Goal: Information Seeking & Learning: Learn about a topic

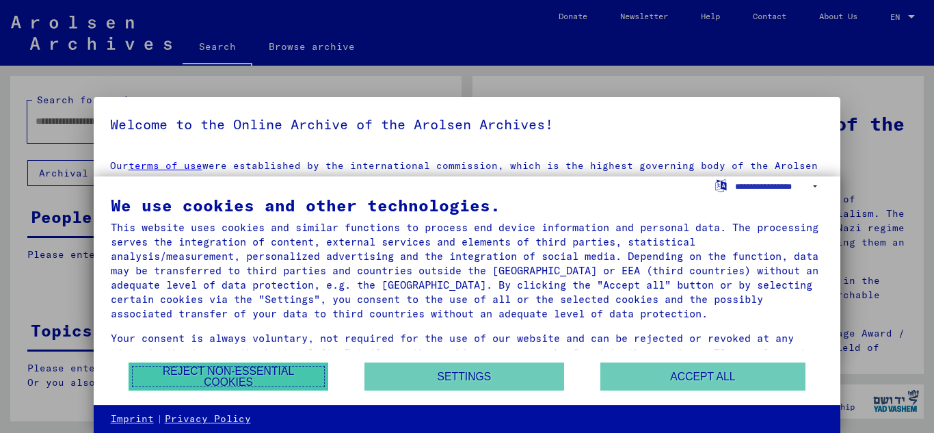
click at [287, 373] on button "Reject non-essential cookies" at bounding box center [229, 376] width 200 height 28
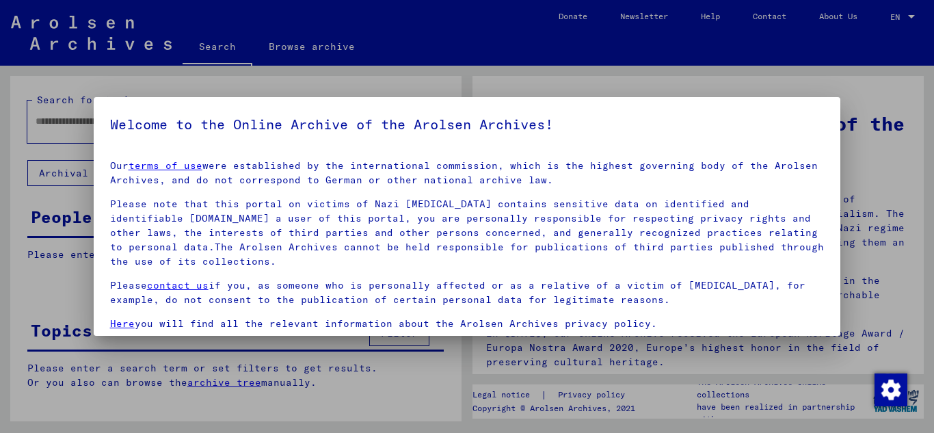
click at [516, 359] on div at bounding box center [467, 216] width 934 height 433
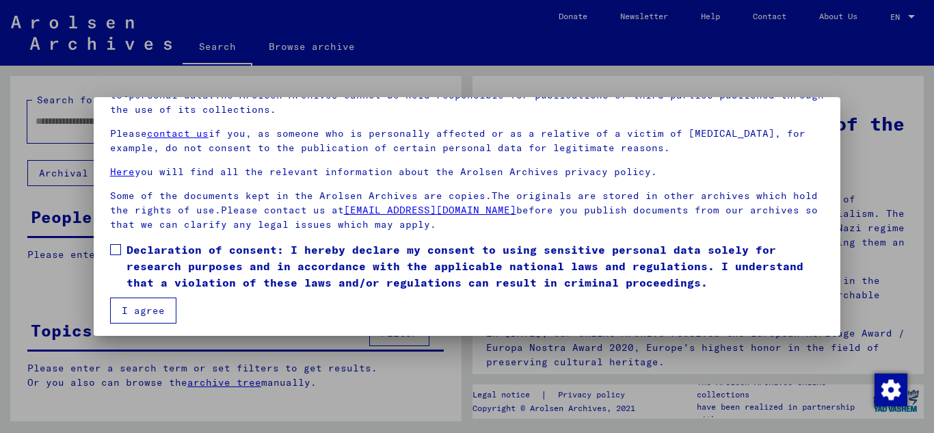
scroll to position [111, 0]
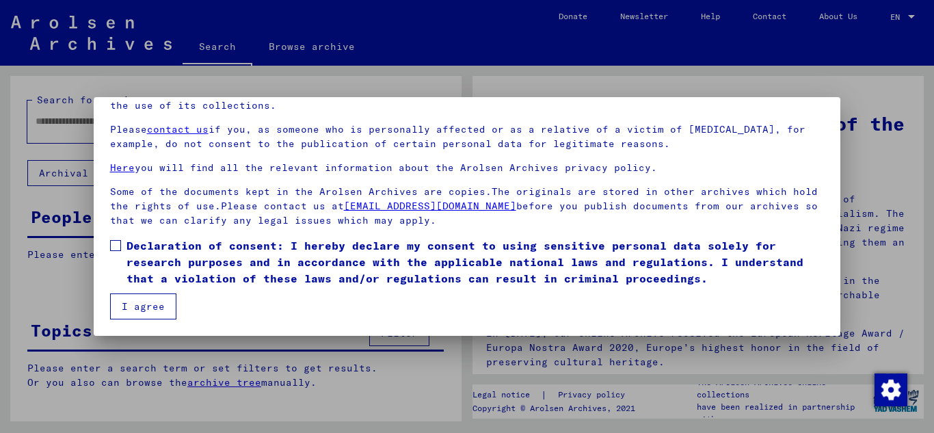
click at [362, 274] on span "Declaration of consent: I hereby declare my consent to using sensitive personal…" at bounding box center [475, 261] width 698 height 49
click at [286, 263] on span "Declaration of consent: I hereby declare my consent to using sensitive personal…" at bounding box center [475, 261] width 698 height 49
click at [135, 305] on button "I agree" at bounding box center [143, 306] width 66 height 26
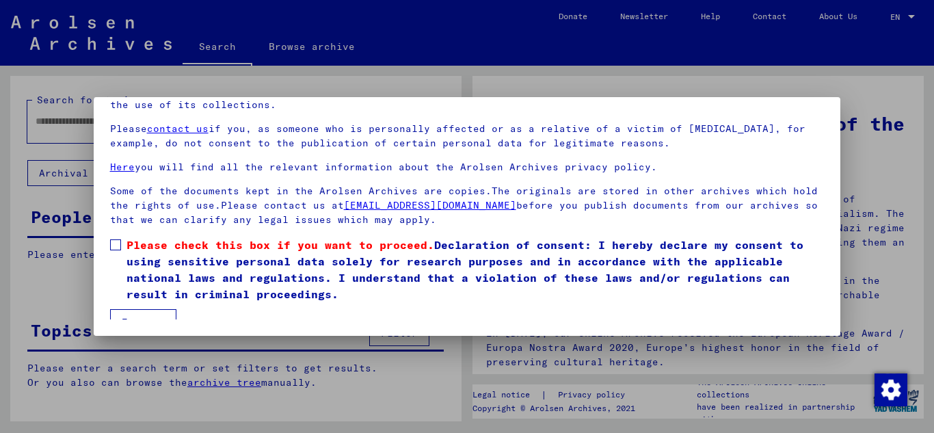
click at [207, 284] on span "Please check this box if you want to proceed. Declaration of consent: I hereby …" at bounding box center [475, 270] width 698 height 66
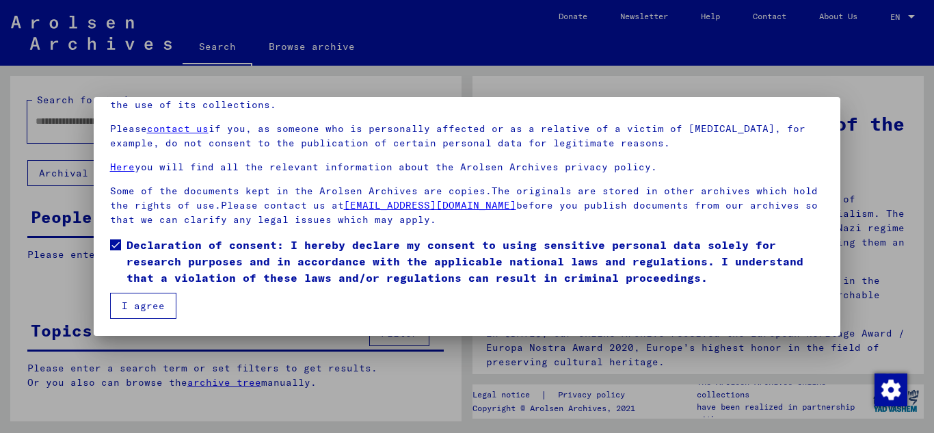
click at [141, 317] on button "I agree" at bounding box center [143, 306] width 66 height 26
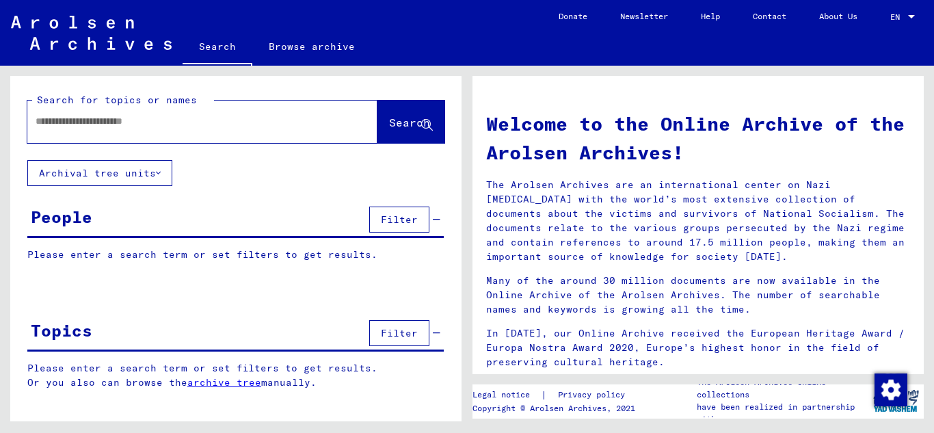
click at [379, 328] on button "Filter" at bounding box center [399, 333] width 60 height 26
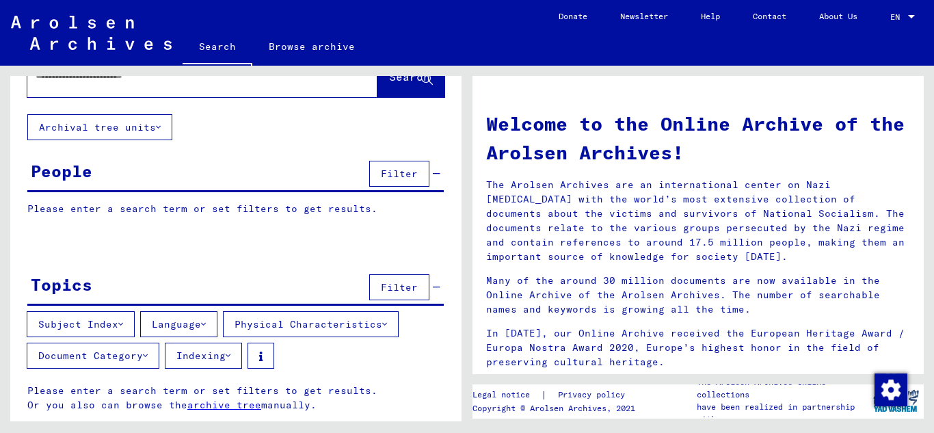
scroll to position [47, 0]
click at [133, 316] on button "Subject Index" at bounding box center [81, 323] width 108 height 26
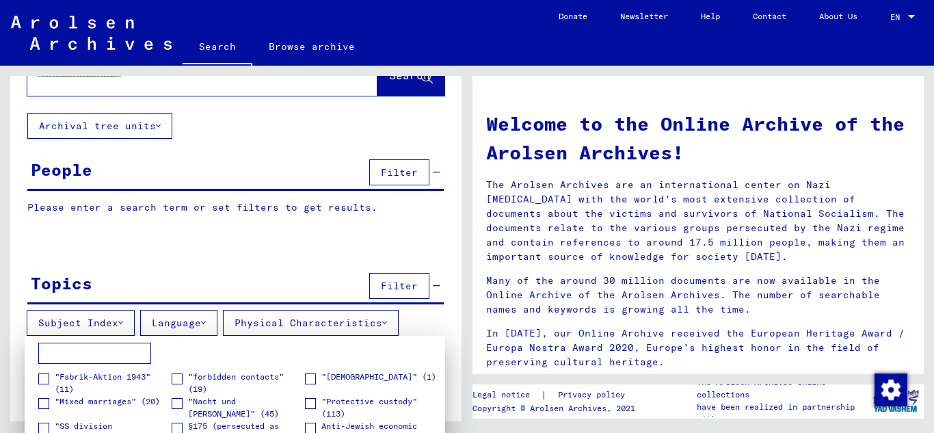
click at [520, 33] on div at bounding box center [467, 216] width 934 height 433
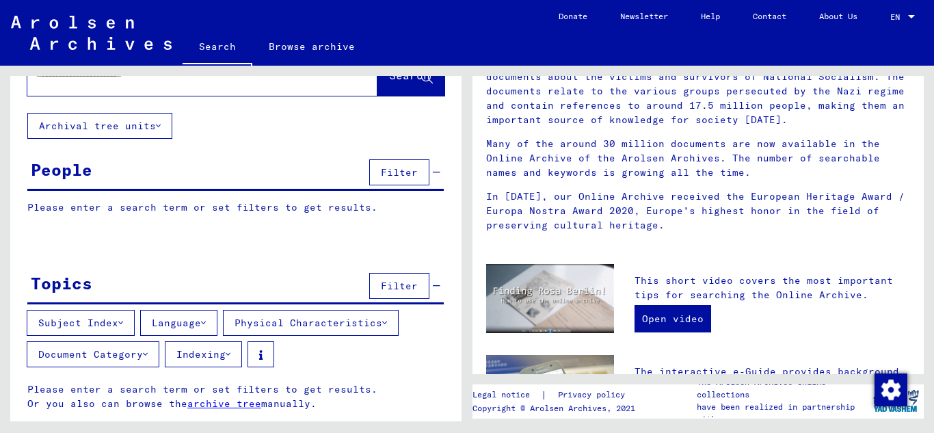
scroll to position [269, 0]
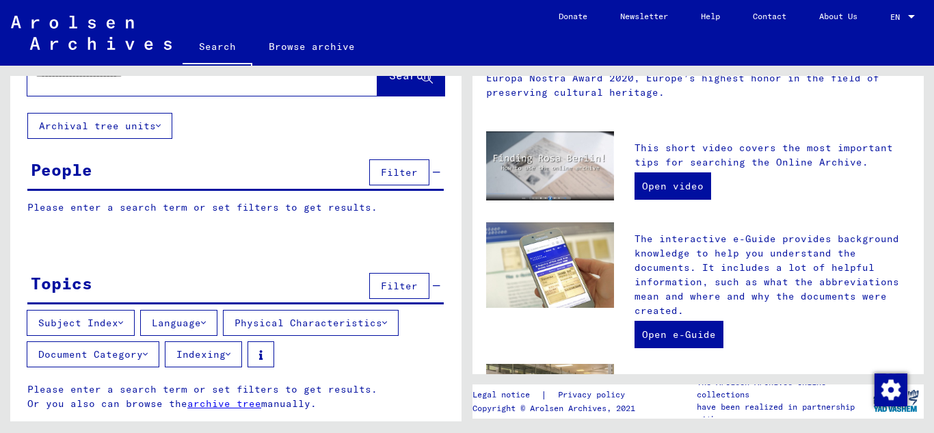
click at [123, 318] on icon at bounding box center [120, 323] width 5 height 10
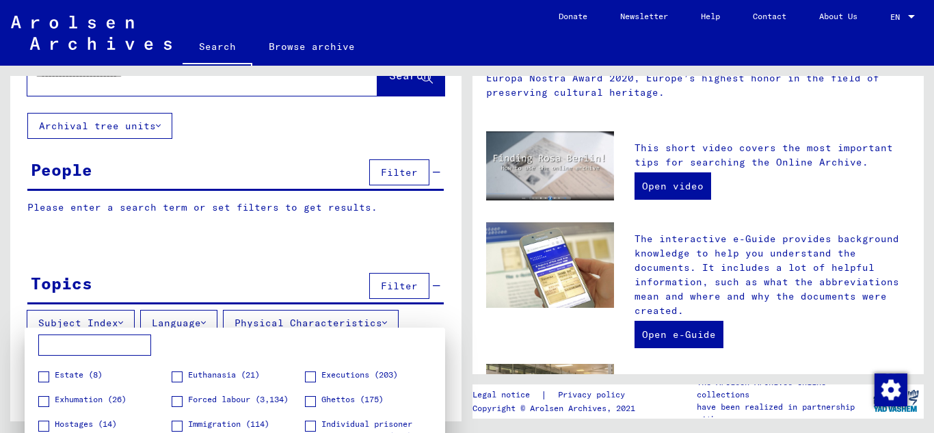
scroll to position [189, 0]
click at [188, 381] on span "Euthanasia (21)" at bounding box center [224, 376] width 72 height 12
click at [213, 271] on div at bounding box center [467, 216] width 934 height 433
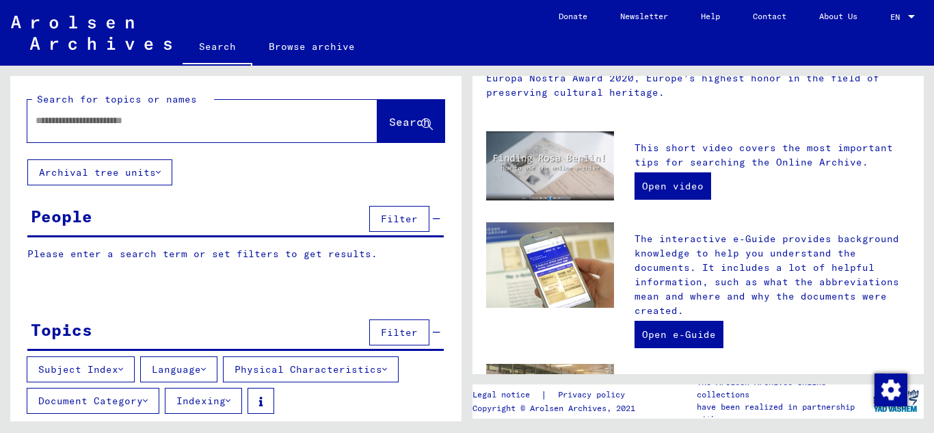
scroll to position [0, 0]
click at [369, 146] on div "Search for topics or names Search" at bounding box center [235, 118] width 451 height 84
click at [377, 139] on button "Search" at bounding box center [410, 121] width 67 height 42
click at [305, 51] on link "Browse archive" at bounding box center [311, 46] width 119 height 33
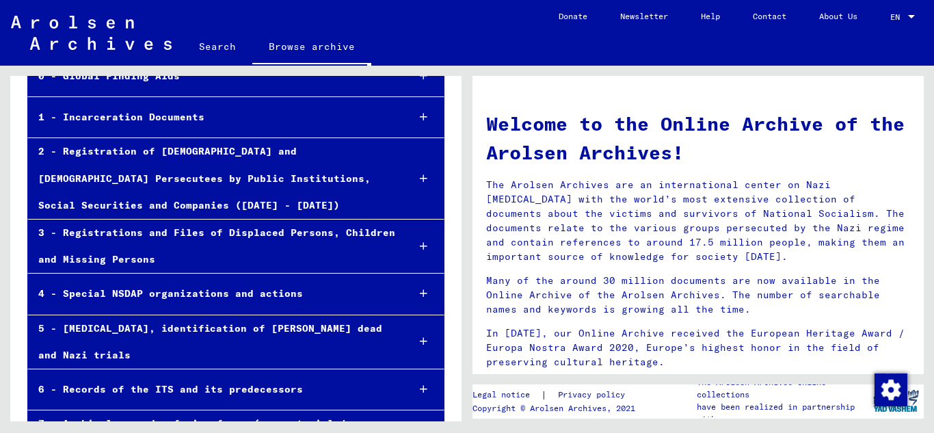
scroll to position [121, 0]
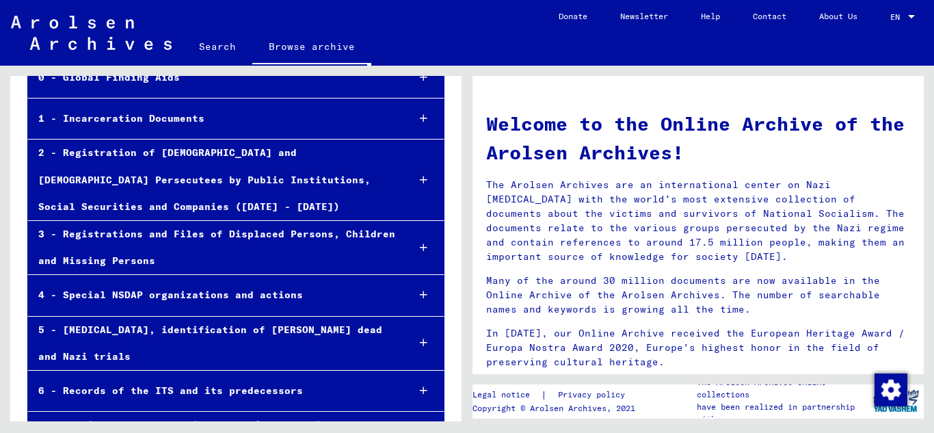
click at [183, 344] on div "5 - [MEDICAL_DATA], identification of [PERSON_NAME] dead and Nazi trials" at bounding box center [212, 342] width 368 height 53
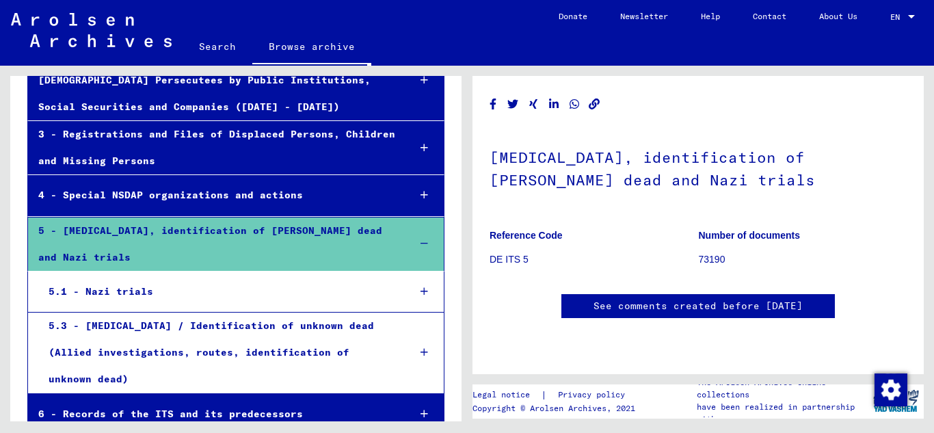
scroll to position [283, 0]
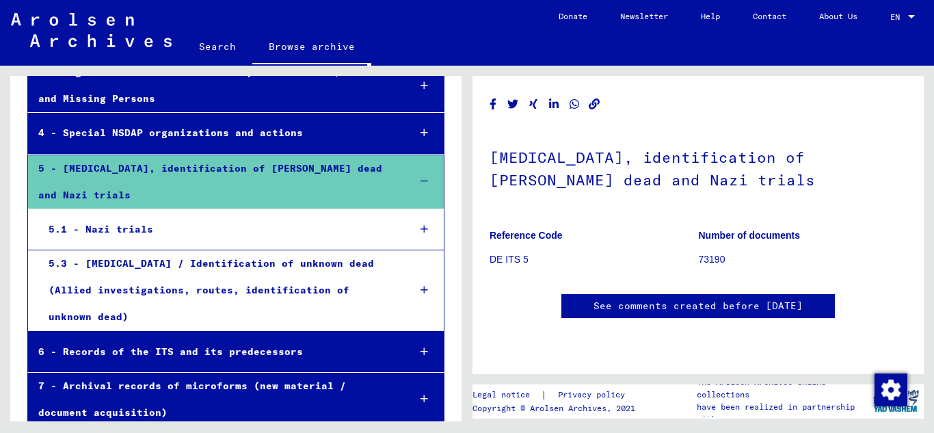
click at [178, 304] on div "5.3 - [MEDICAL_DATA] / Identification of unknown dead (Allied investigations, r…" at bounding box center [218, 290] width 360 height 81
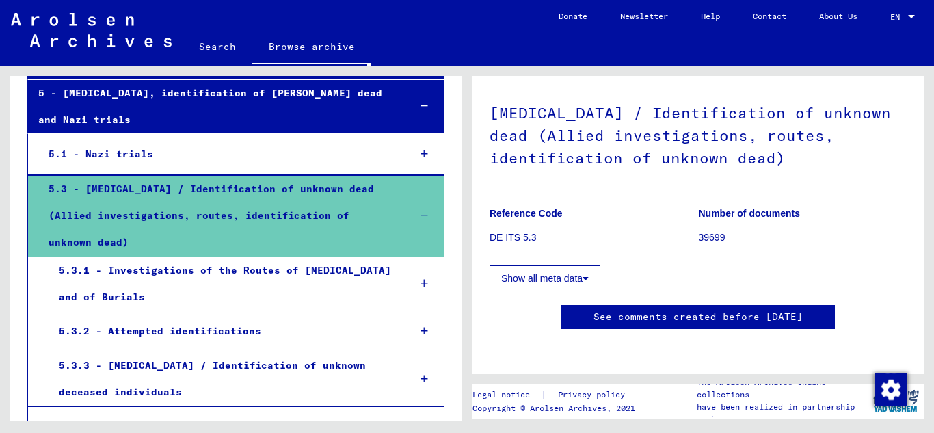
scroll to position [368, 0]
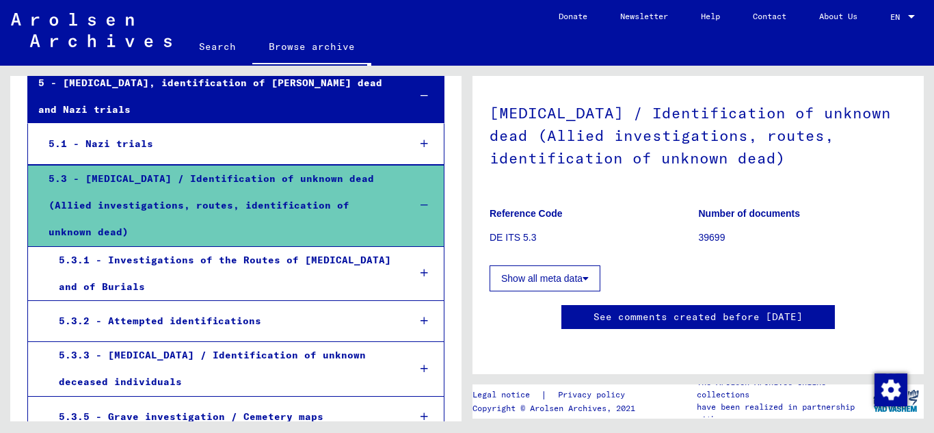
click at [239, 281] on div "5.3.1 - Investigations of the Routes of [MEDICAL_DATA] and of Burials" at bounding box center [223, 273] width 349 height 53
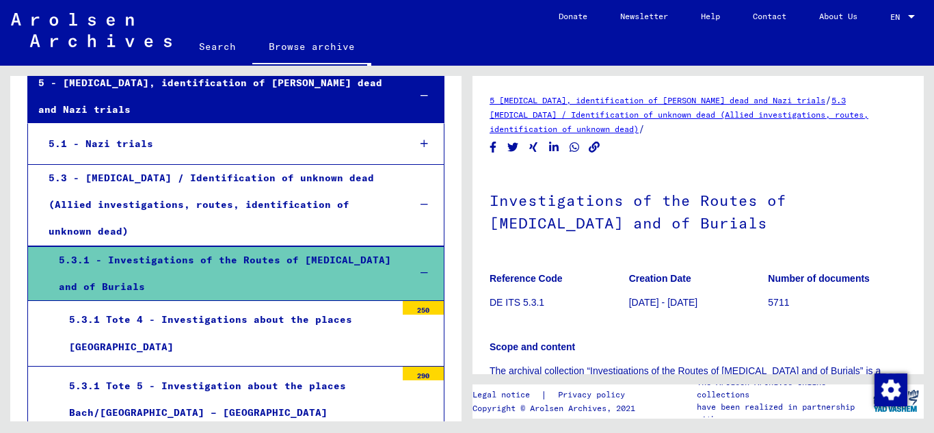
scroll to position [66, 0]
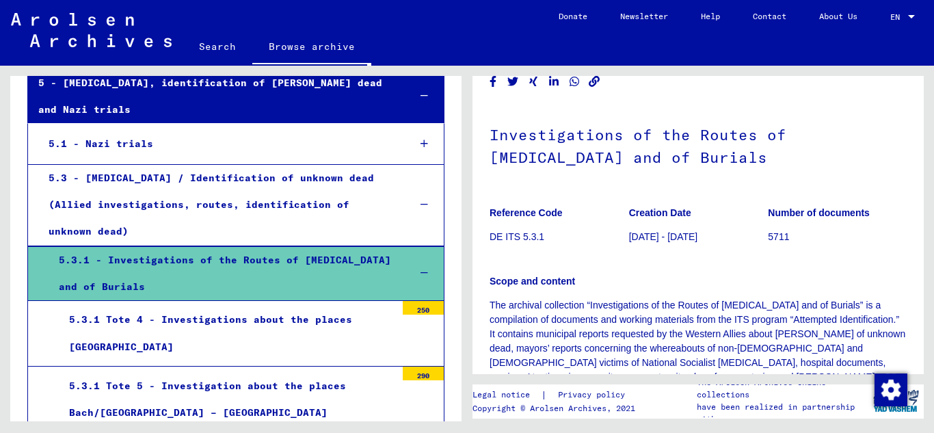
click at [242, 319] on div "5.3.1 Tote 4 - Investigations about the places [GEOGRAPHIC_DATA]" at bounding box center [227, 332] width 337 height 53
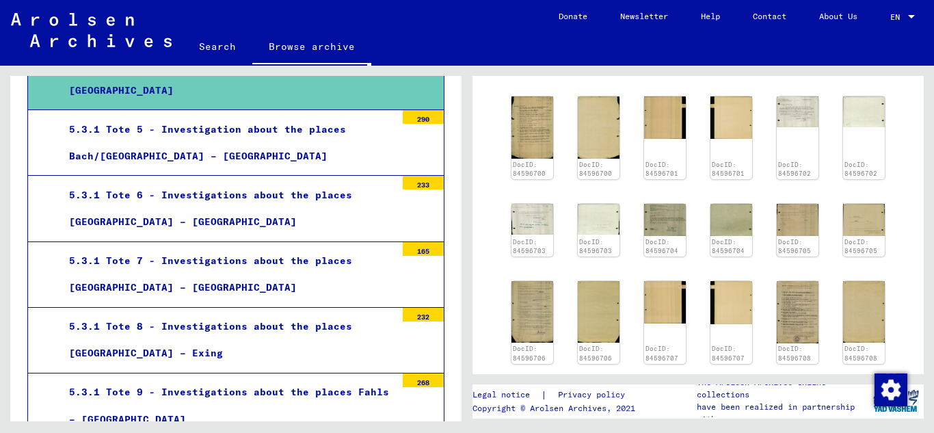
scroll to position [626, 0]
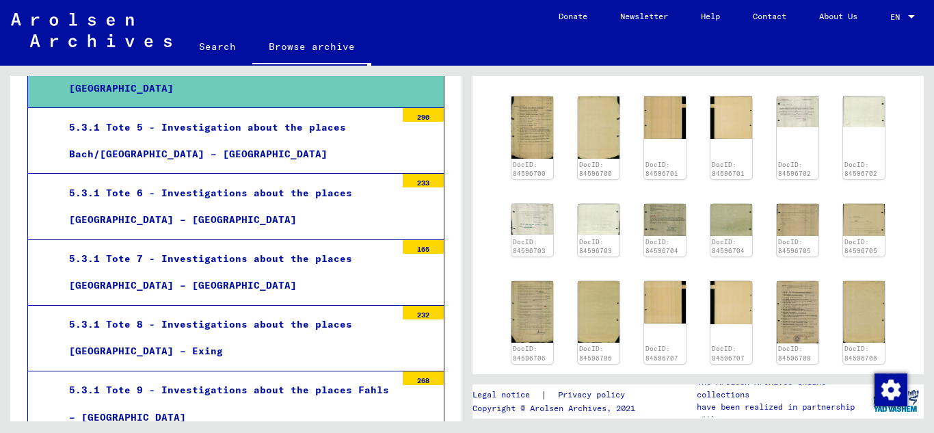
click at [205, 262] on div "5.3.1 Tote 7 - Investigations about the places [GEOGRAPHIC_DATA] – [GEOGRAPHIC_…" at bounding box center [227, 271] width 337 height 53
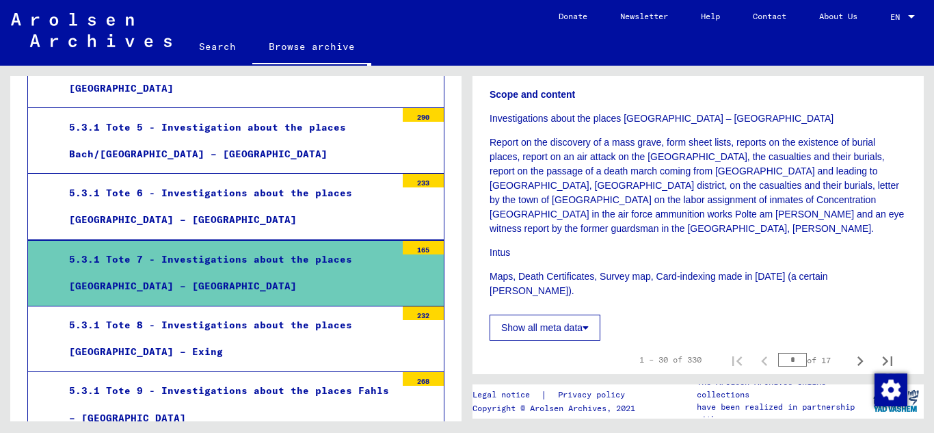
scroll to position [273, 0]
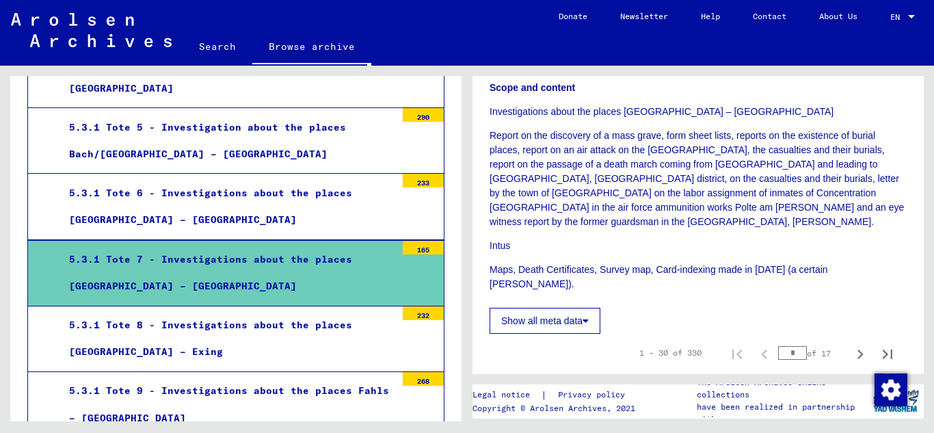
click at [567, 312] on button "Show all meta data" at bounding box center [544, 321] width 111 height 26
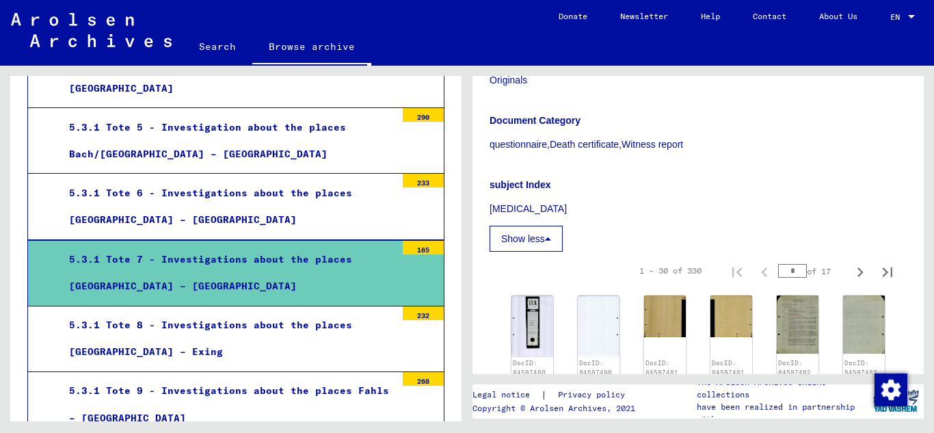
click at [532, 241] on button "Show less" at bounding box center [525, 239] width 73 height 26
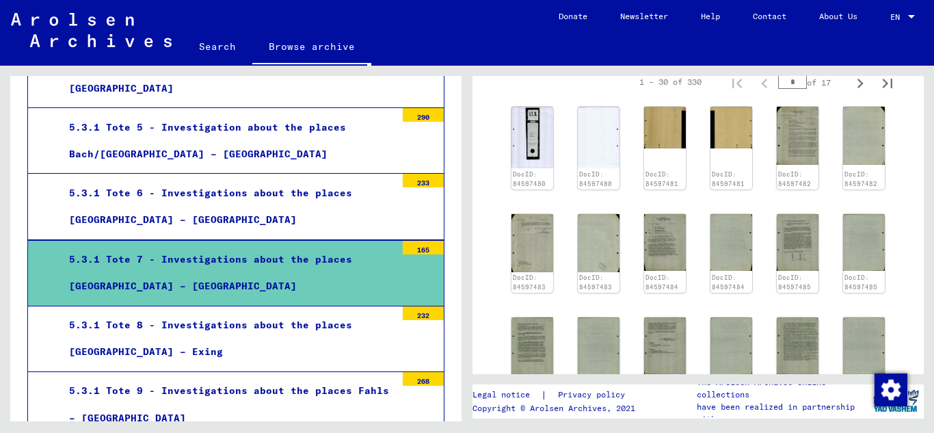
scroll to position [588, 0]
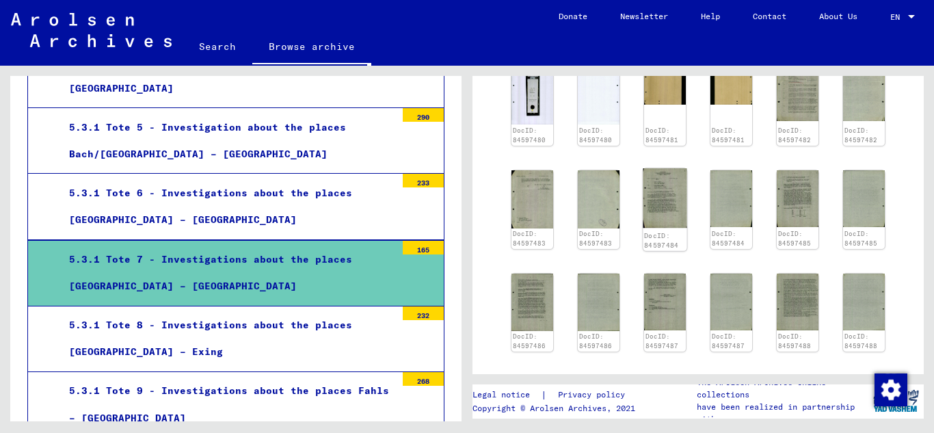
click at [661, 211] on img at bounding box center [665, 197] width 44 height 59
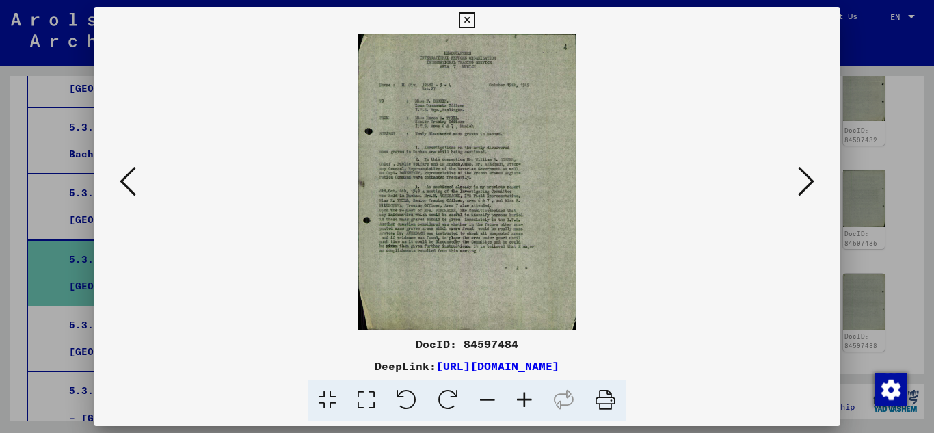
click at [530, 366] on link "[URL][DOMAIN_NAME]" at bounding box center [497, 366] width 123 height 14
click at [800, 184] on icon at bounding box center [806, 181] width 16 height 33
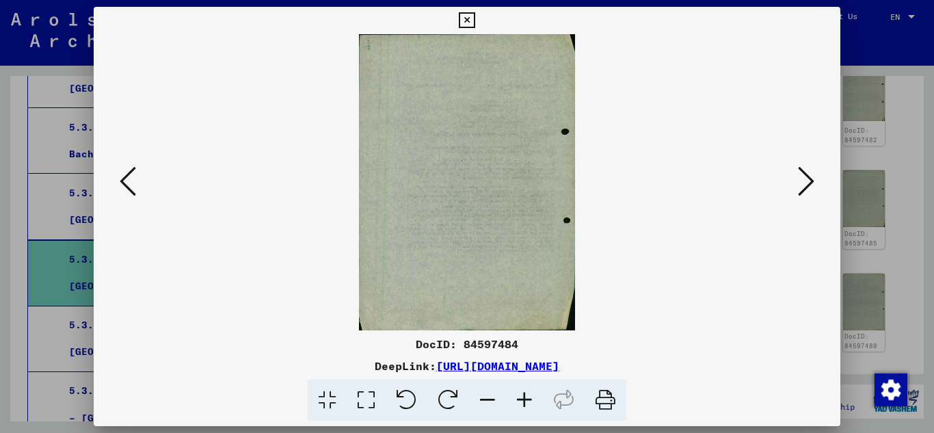
click at [798, 185] on icon at bounding box center [806, 181] width 16 height 33
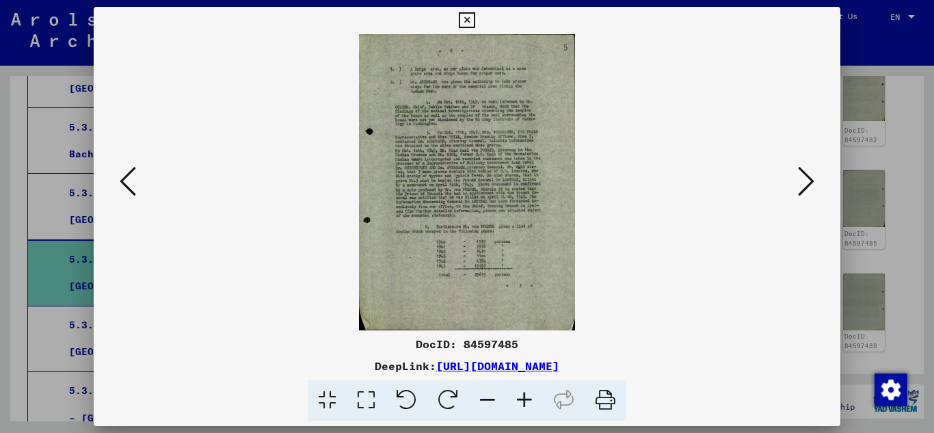
click at [798, 185] on icon at bounding box center [806, 181] width 16 height 33
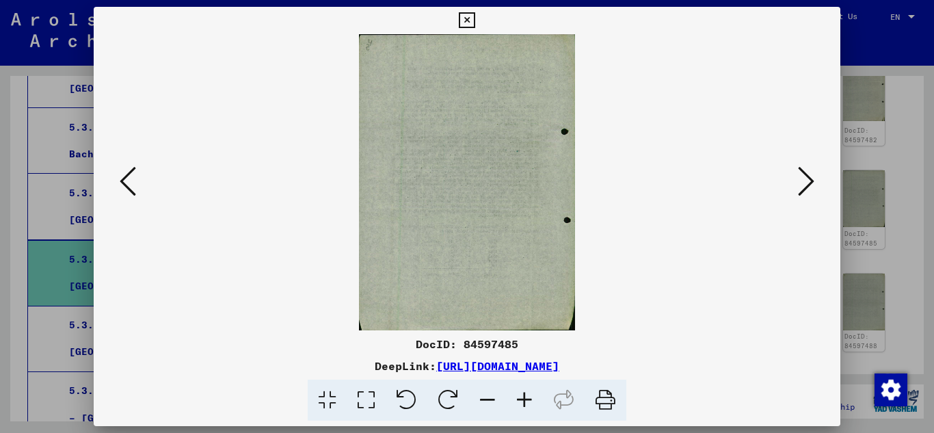
click at [798, 185] on icon at bounding box center [806, 181] width 16 height 33
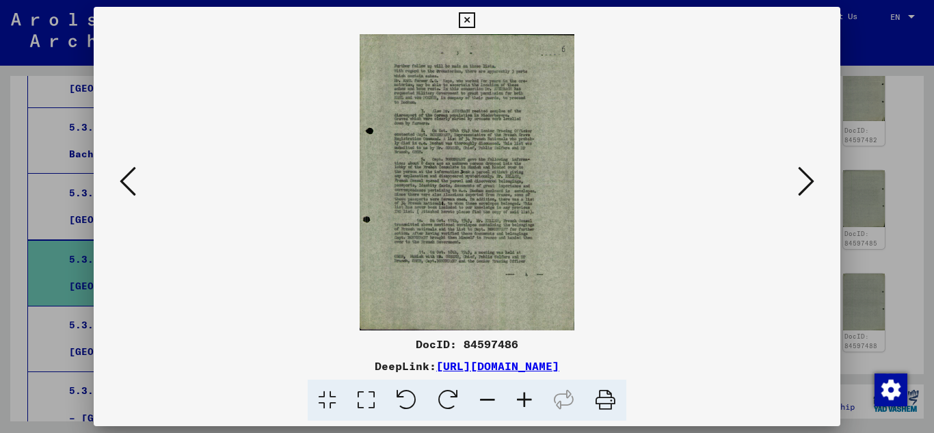
click at [798, 185] on icon at bounding box center [806, 181] width 16 height 33
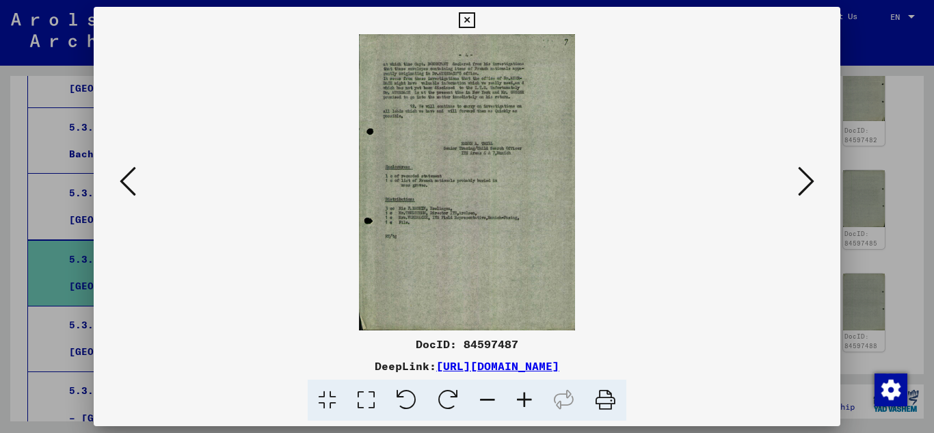
click at [798, 185] on icon at bounding box center [806, 181] width 16 height 33
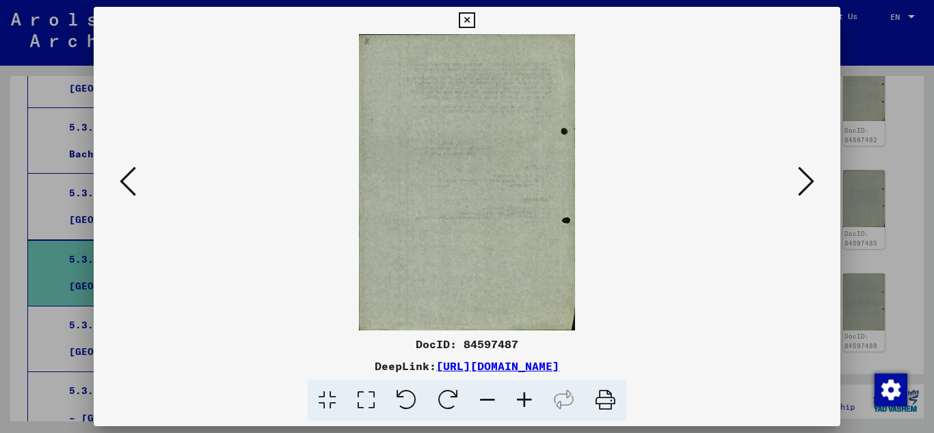
click at [798, 185] on icon at bounding box center [806, 181] width 16 height 33
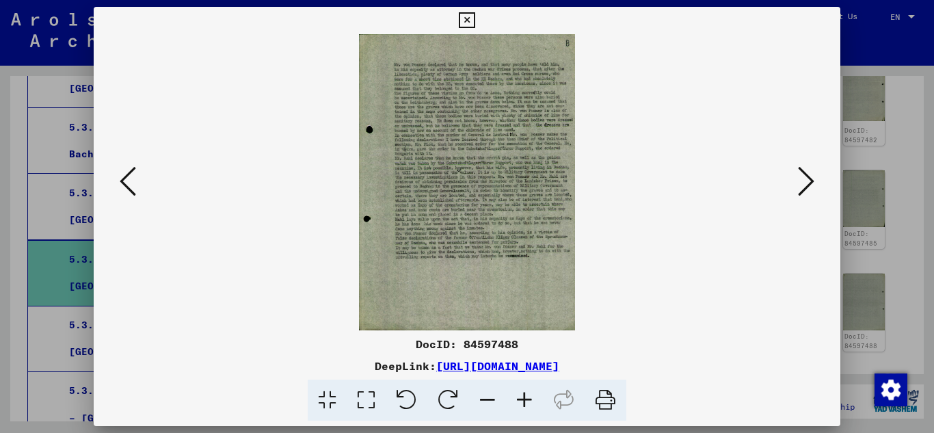
click at [798, 185] on icon at bounding box center [806, 181] width 16 height 33
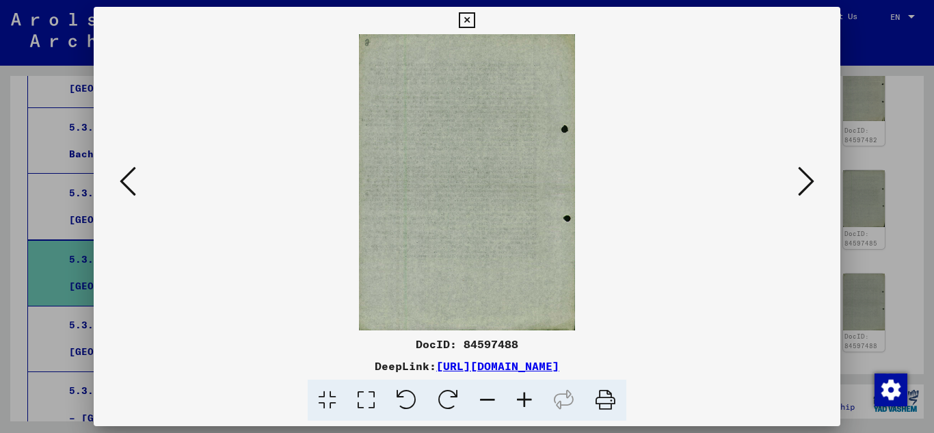
click at [798, 185] on icon at bounding box center [806, 181] width 16 height 33
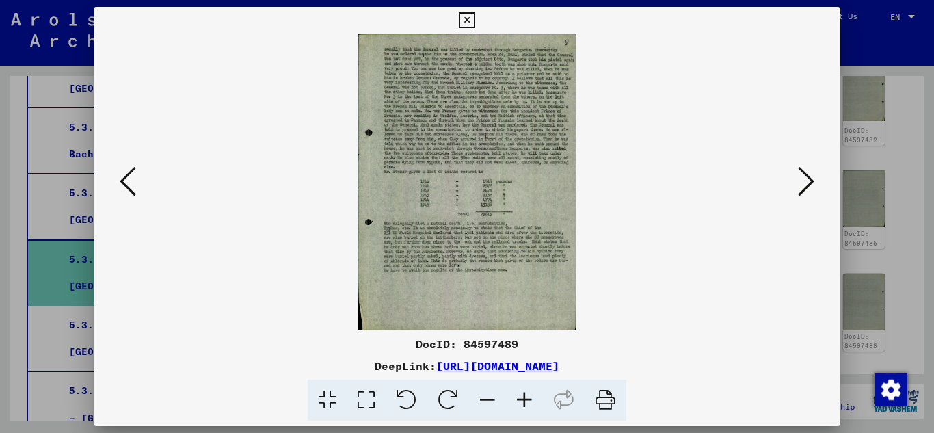
click at [798, 185] on icon at bounding box center [806, 181] width 16 height 33
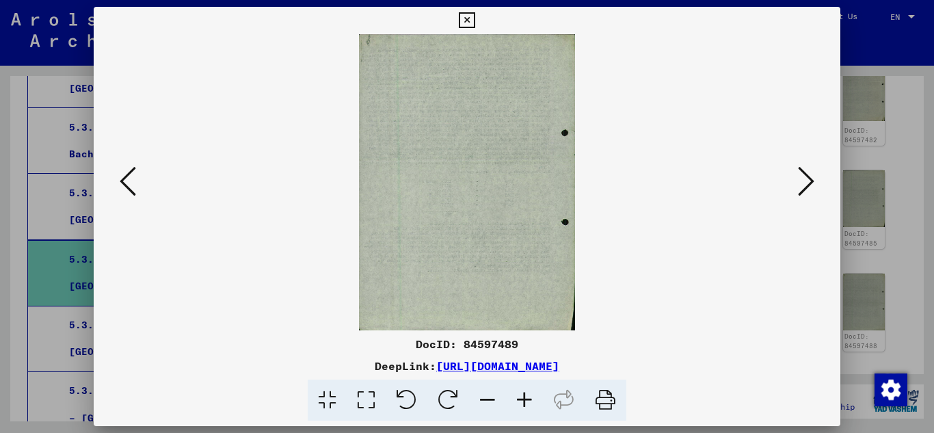
click at [798, 185] on icon at bounding box center [806, 181] width 16 height 33
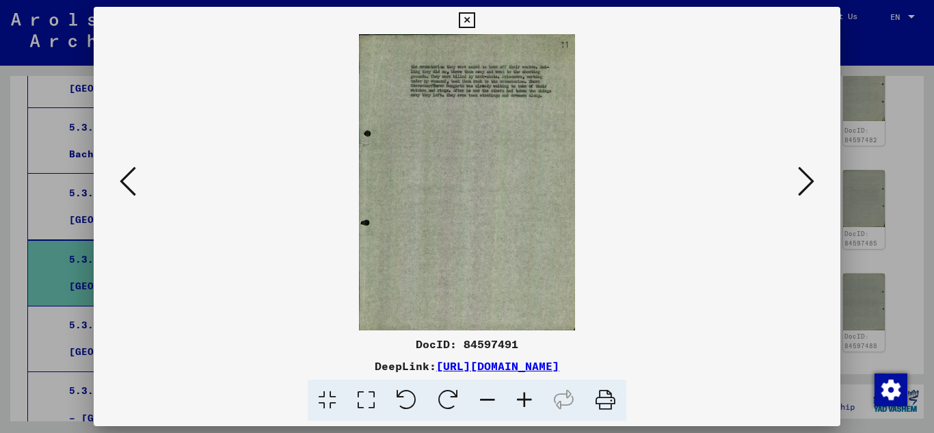
click at [478, 24] on button at bounding box center [467, 20] width 24 height 27
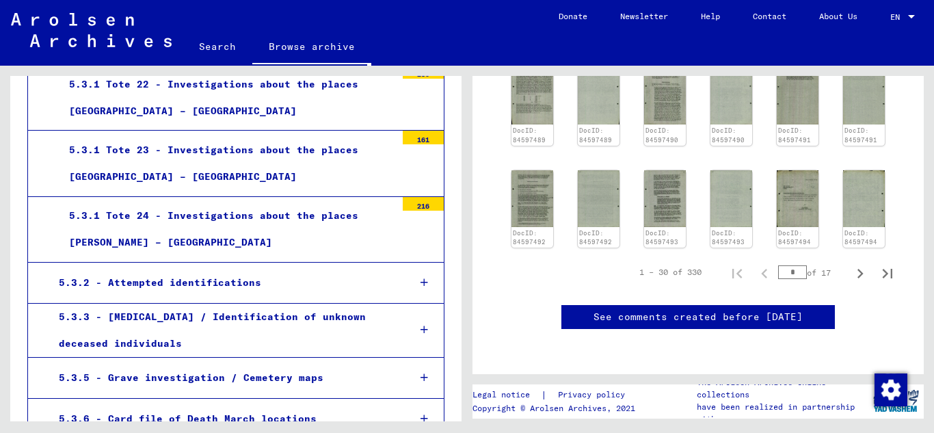
scroll to position [1950, 0]
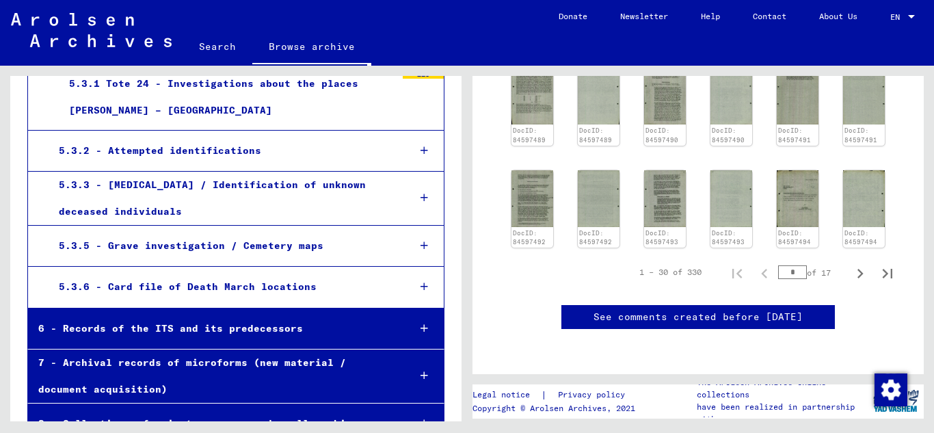
click at [301, 50] on link "Browse archive" at bounding box center [311, 48] width 119 height 36
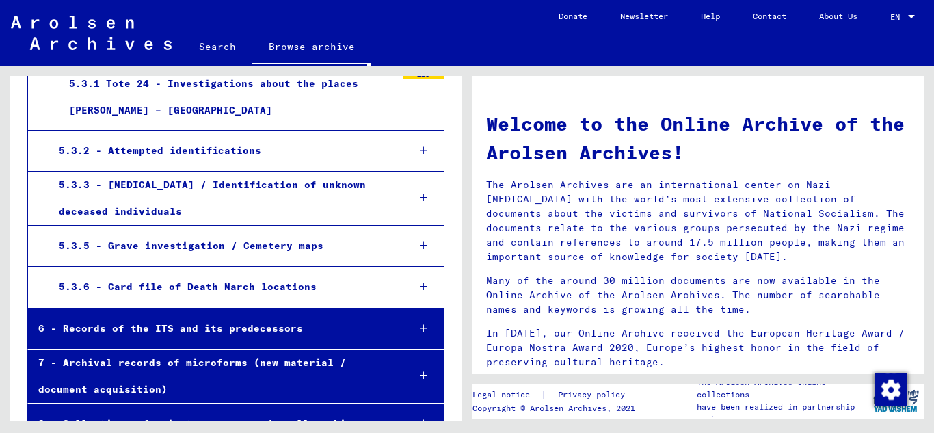
click at [220, 48] on link "Search" at bounding box center [218, 46] width 70 height 33
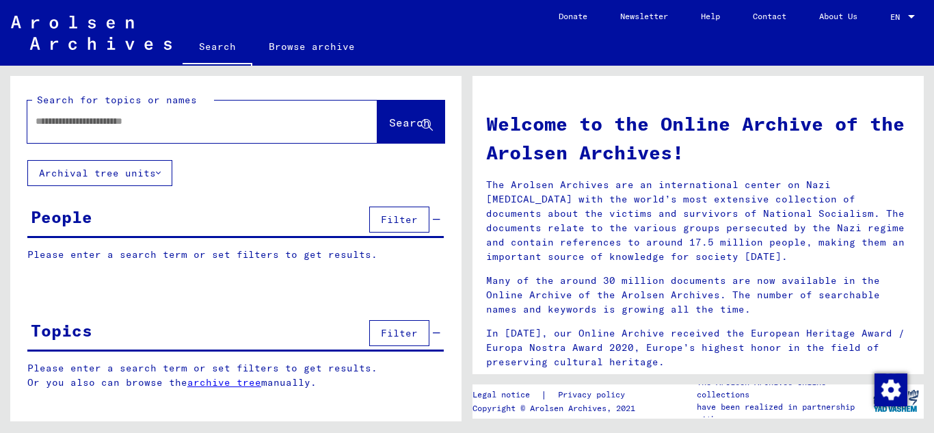
click at [126, 168] on button "Archival tree units" at bounding box center [99, 173] width 145 height 26
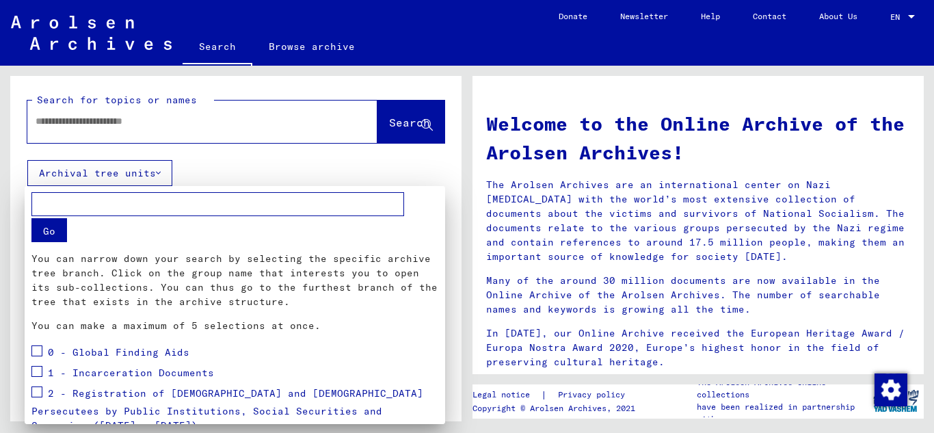
click at [126, 170] on div at bounding box center [467, 216] width 934 height 433
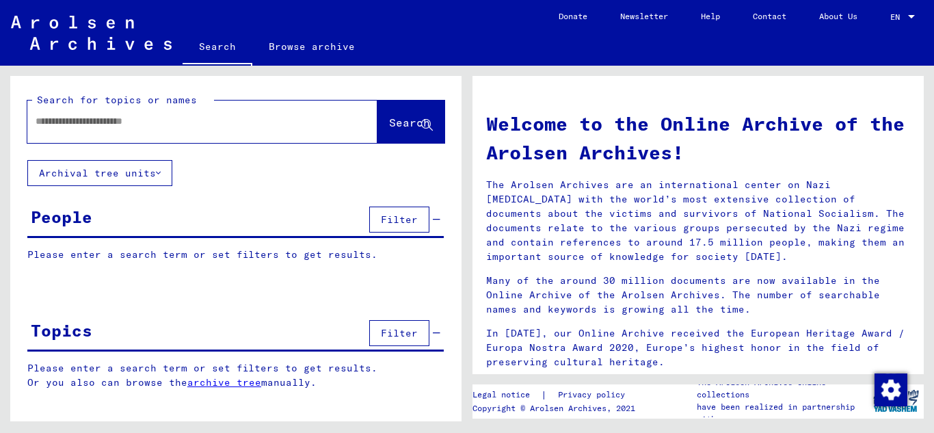
click at [386, 330] on span "Filter" at bounding box center [399, 333] width 37 height 12
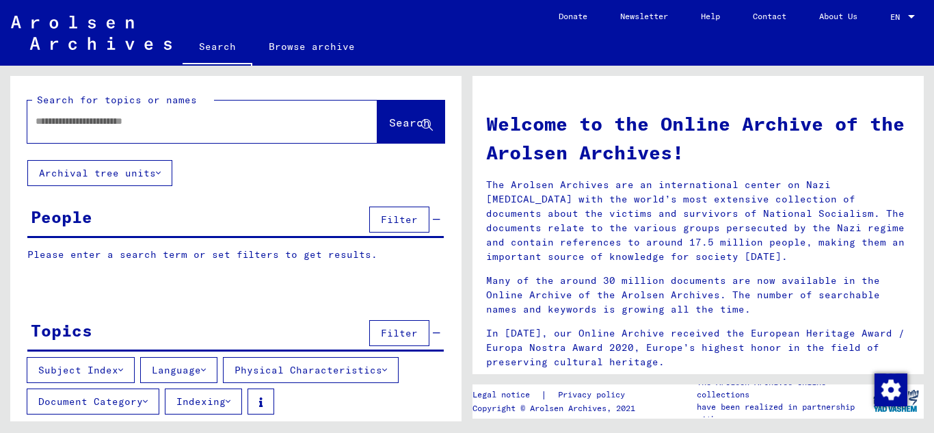
click at [385, 329] on span "Filter" at bounding box center [399, 333] width 37 height 12
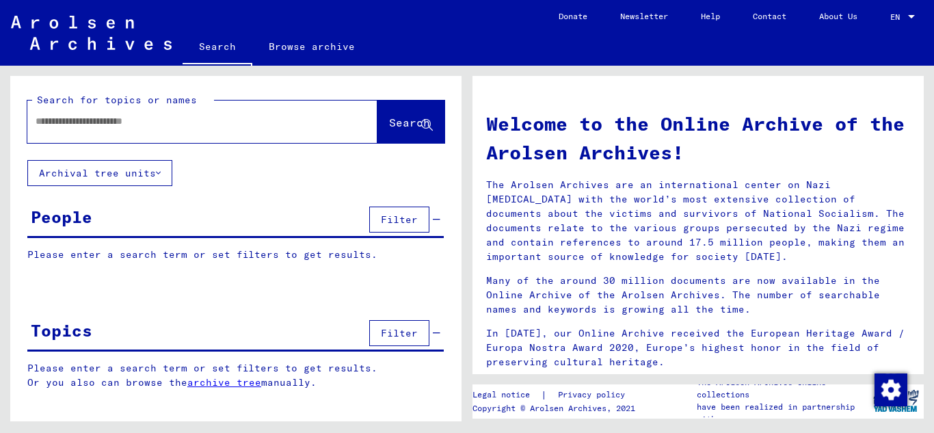
click at [199, 384] on link "archive tree" at bounding box center [224, 382] width 74 height 12
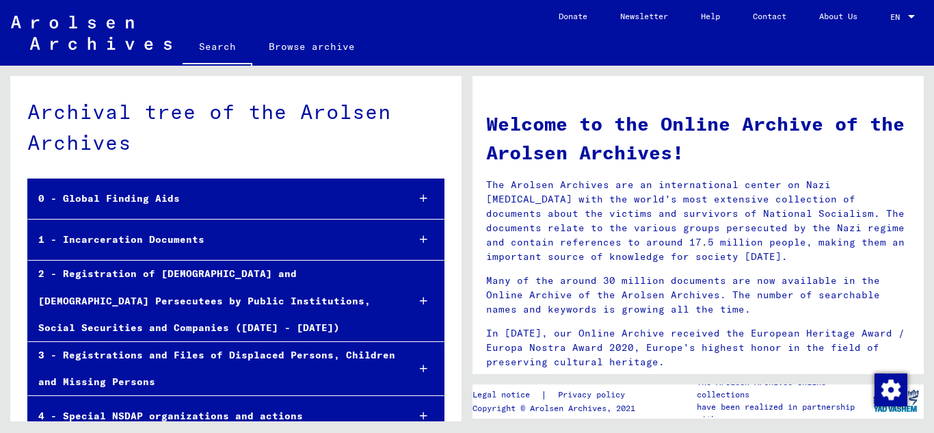
click at [188, 199] on div "0 - Global Finding Aids" at bounding box center [212, 198] width 368 height 27
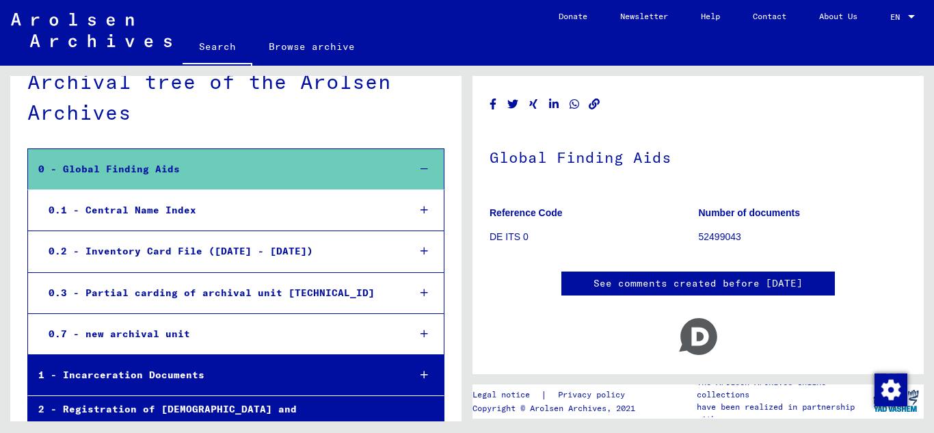
scroll to position [47, 0]
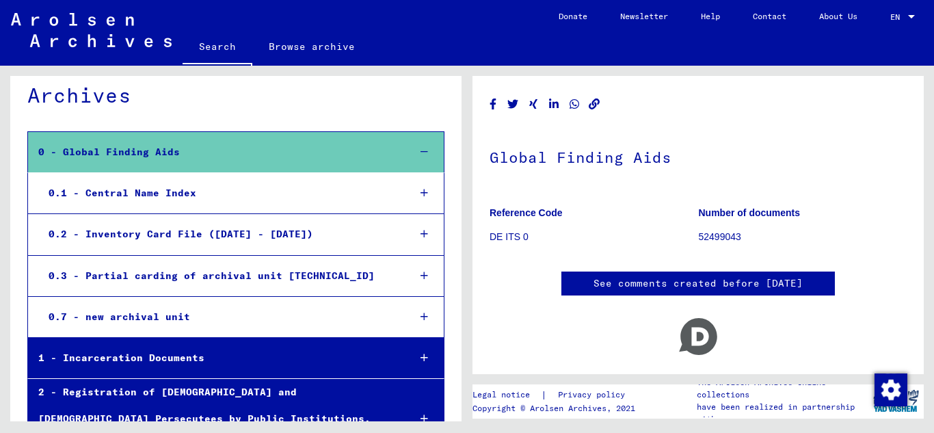
click at [205, 150] on div "0 - Global Finding Aids" at bounding box center [212, 152] width 369 height 27
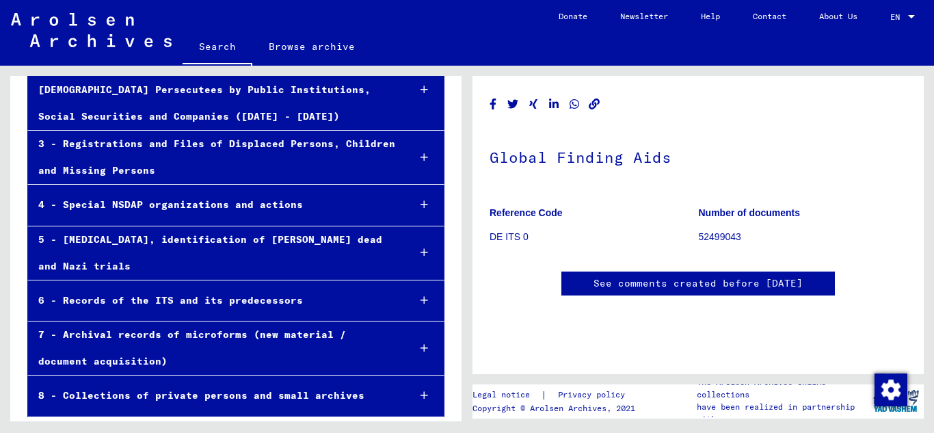
scroll to position [215, 0]
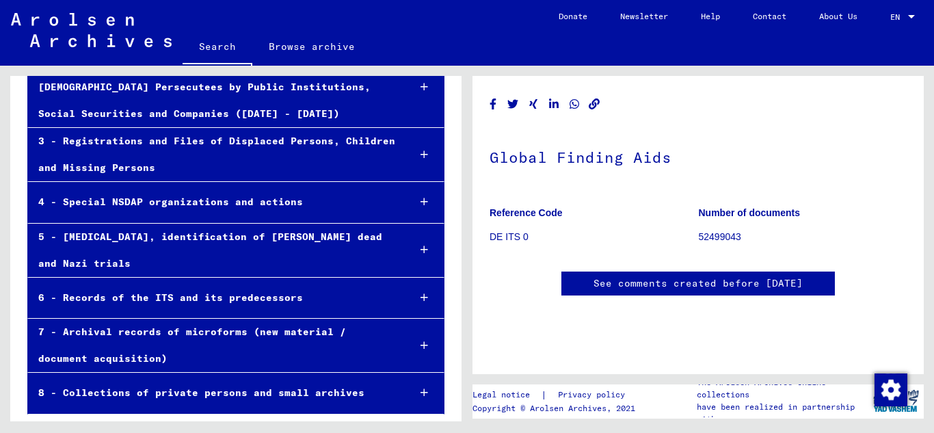
click at [206, 401] on div "8 - Collections of private persons and small archives" at bounding box center [212, 392] width 369 height 27
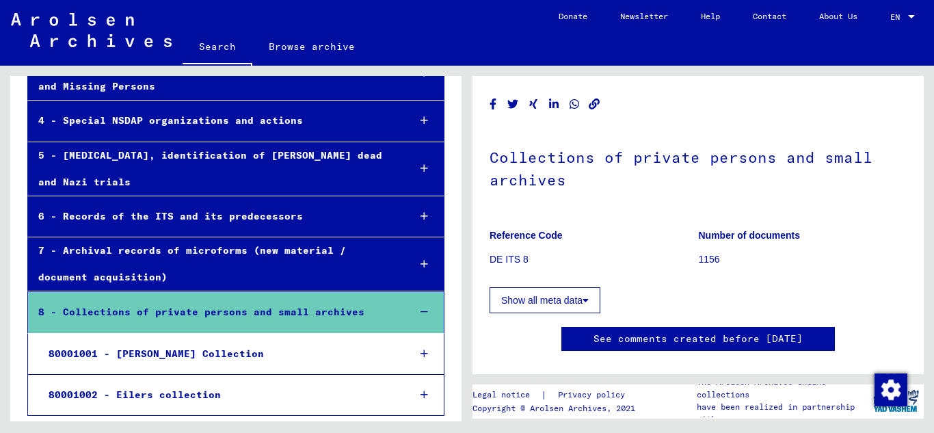
scroll to position [297, 0]
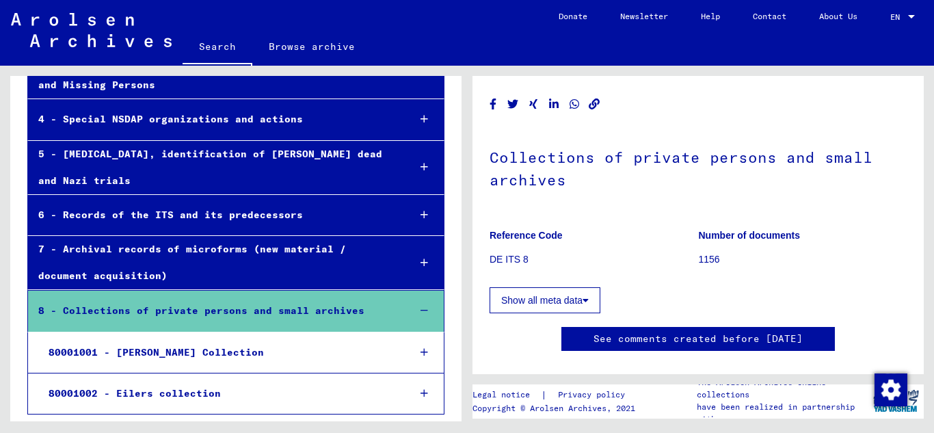
click at [215, 302] on div "8 - Collections of private persons and small archives" at bounding box center [212, 310] width 369 height 27
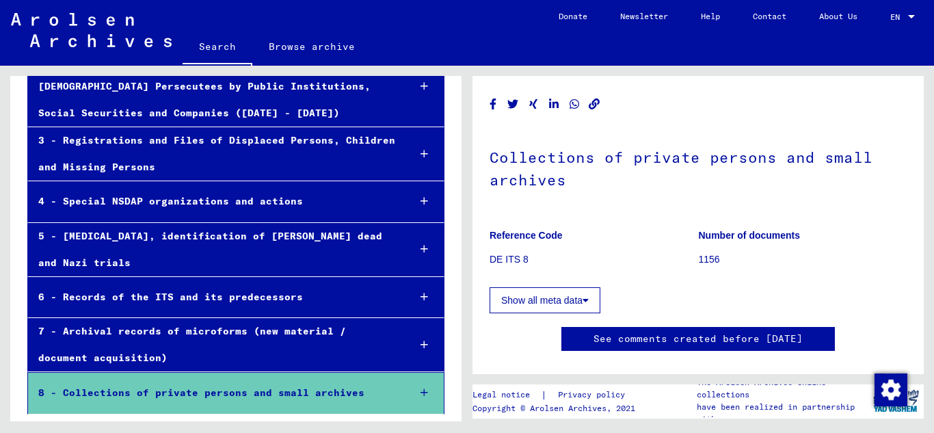
scroll to position [215, 0]
click at [132, 195] on div "4 - Special NSDAP organizations and actions" at bounding box center [212, 201] width 369 height 27
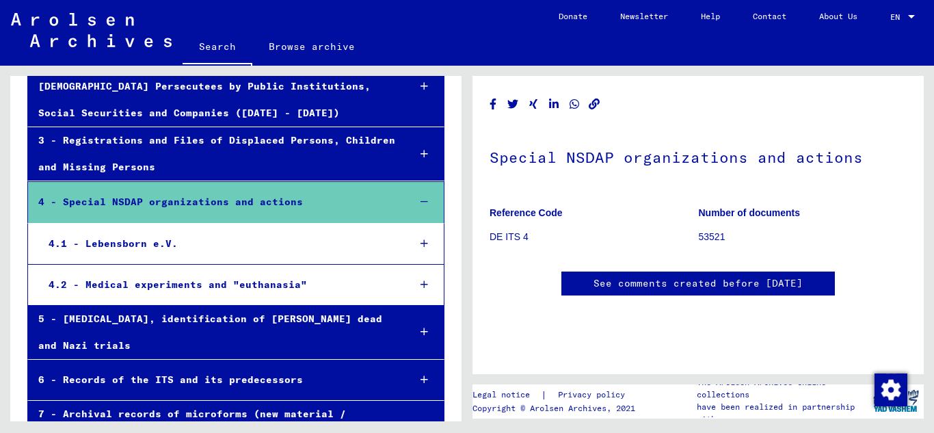
scroll to position [297, 0]
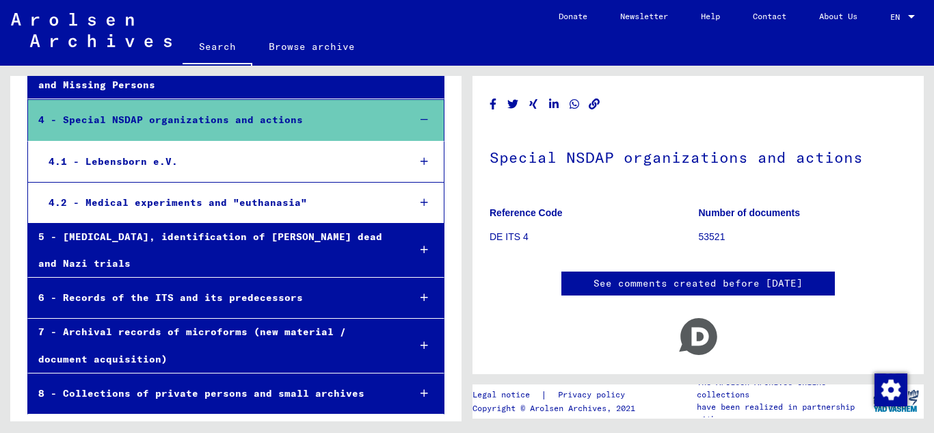
click at [194, 201] on div "4.2 - Medical experiments and "euthanasia"" at bounding box center [218, 202] width 360 height 27
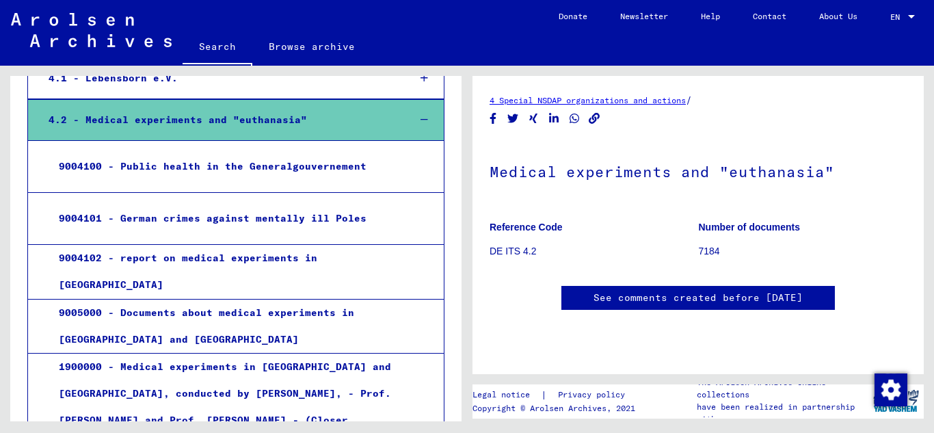
scroll to position [388, 0]
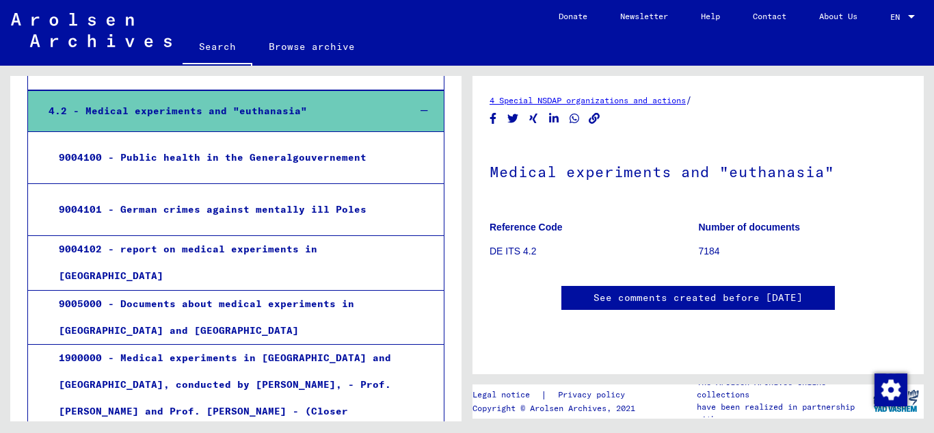
click at [223, 203] on div "9004101 - German crimes against mentally ill Poles" at bounding box center [222, 209] width 347 height 27
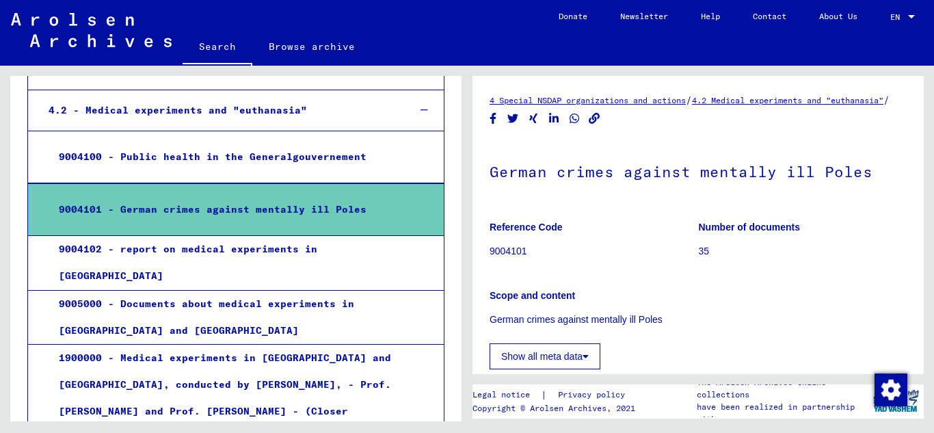
click at [200, 267] on div "9004102 - report on medical experiments in [GEOGRAPHIC_DATA]" at bounding box center [222, 262] width 347 height 53
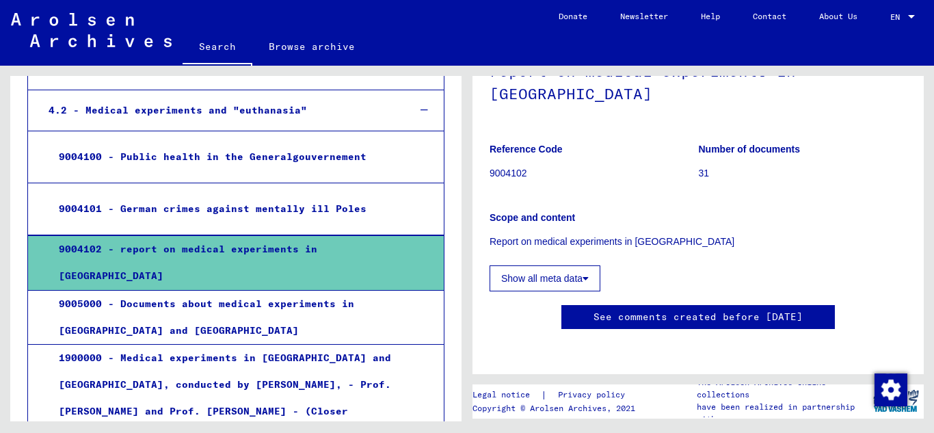
scroll to position [172, 0]
click at [157, 273] on div "9004102 - report on medical experiments in [GEOGRAPHIC_DATA]" at bounding box center [222, 262] width 347 height 53
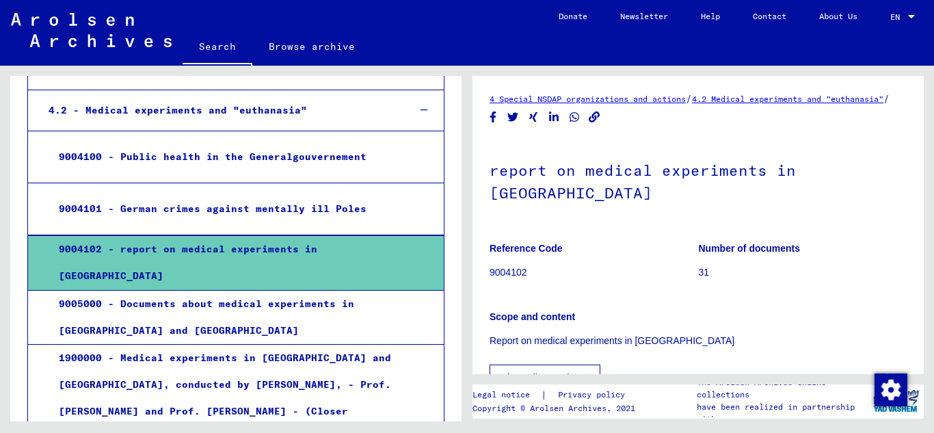
scroll to position [0, 0]
click at [227, 220] on div "9004101 - German crimes against mentally ill Poles" at bounding box center [222, 208] width 347 height 27
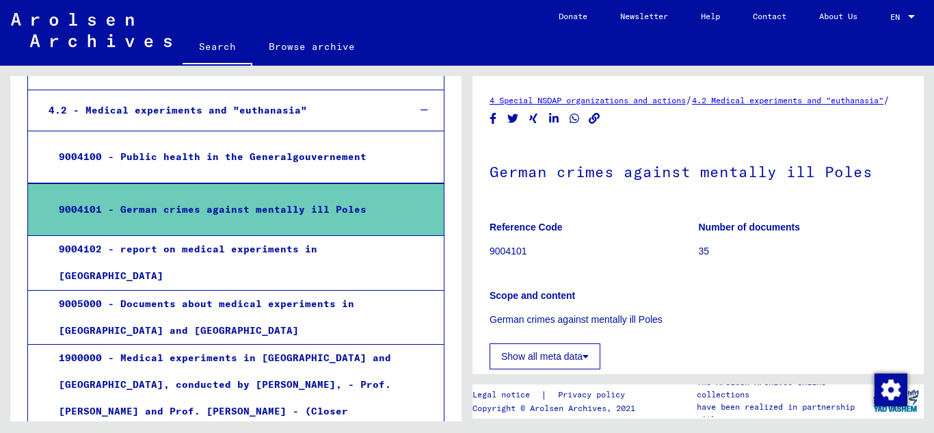
click at [226, 258] on div "9004102 - report on medical experiments in [GEOGRAPHIC_DATA]" at bounding box center [222, 262] width 347 height 53
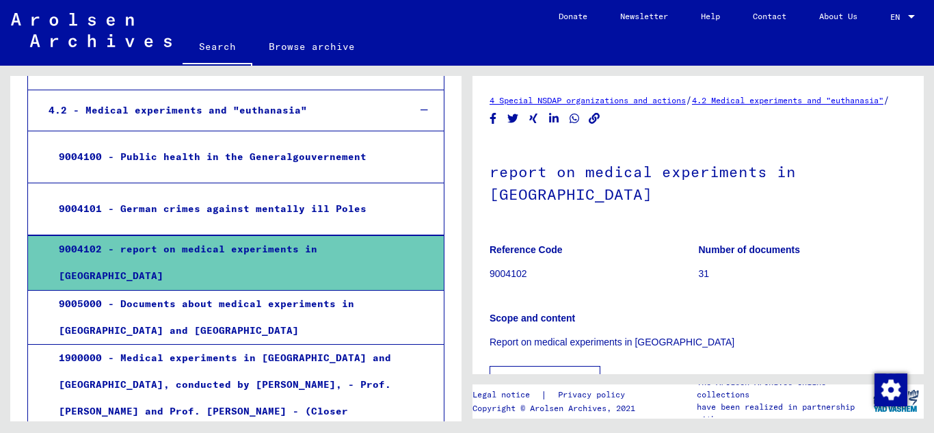
click at [78, 255] on div "9004102 - report on medical experiments in [GEOGRAPHIC_DATA]" at bounding box center [222, 262] width 347 height 53
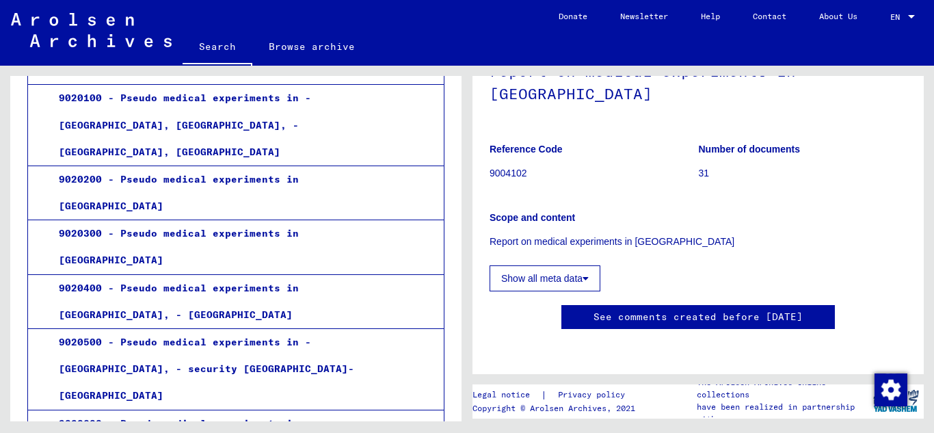
scroll to position [1712, 0]
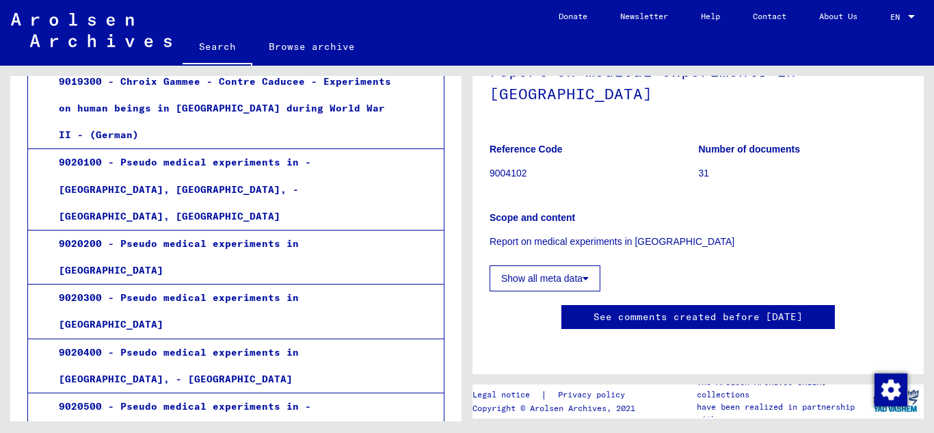
click at [581, 234] on p "Report on medical experiments in [GEOGRAPHIC_DATA]" at bounding box center [697, 241] width 417 height 14
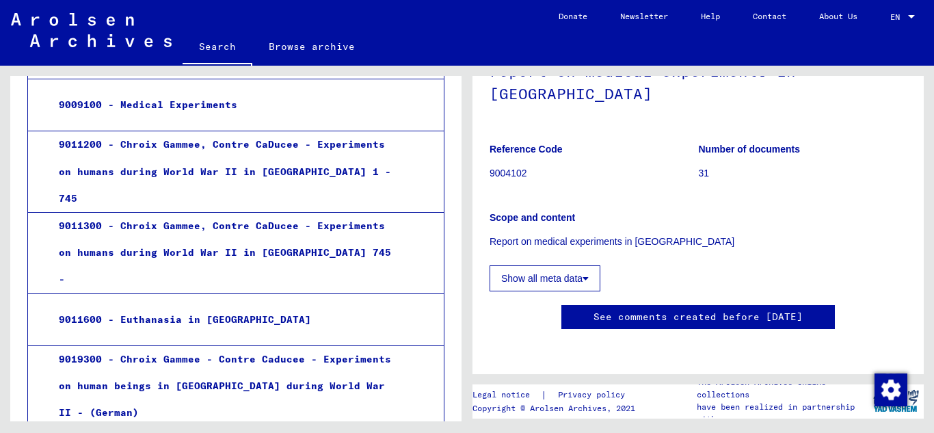
scroll to position [129, 0]
click at [507, 166] on p "9004102" at bounding box center [593, 173] width 208 height 14
click at [504, 166] on p "9004102" at bounding box center [593, 173] width 208 height 14
copy p "9004102"
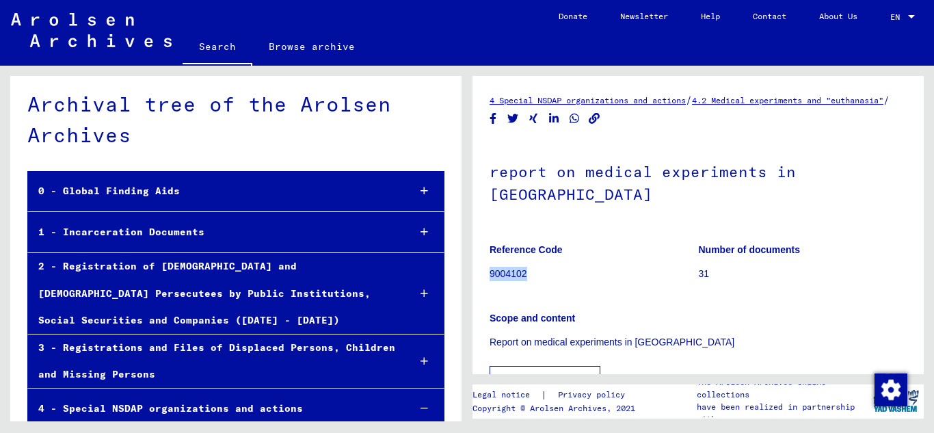
scroll to position [0, 0]
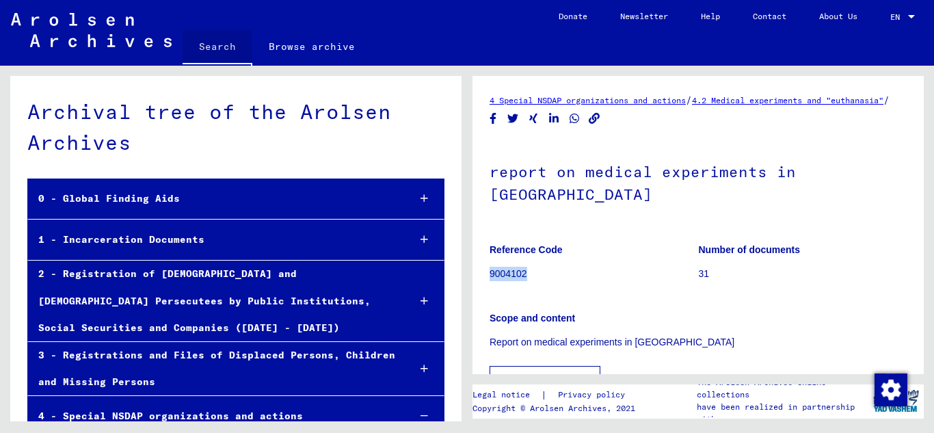
click at [215, 44] on link "Search" at bounding box center [218, 48] width 70 height 36
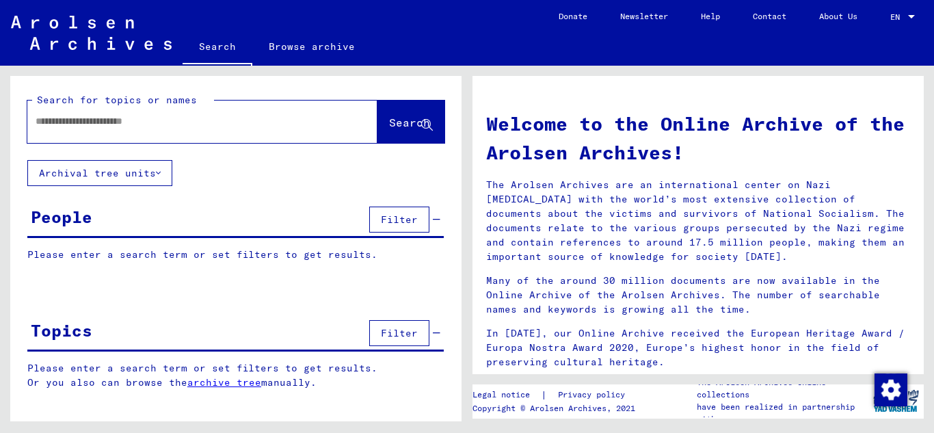
click at [193, 131] on div at bounding box center [181, 121] width 309 height 31
click at [169, 164] on yv-its-search-home "Search for topics or names Search Archival tree units People Filter Please ente…" at bounding box center [235, 243] width 451 height 334
paste input "*******"
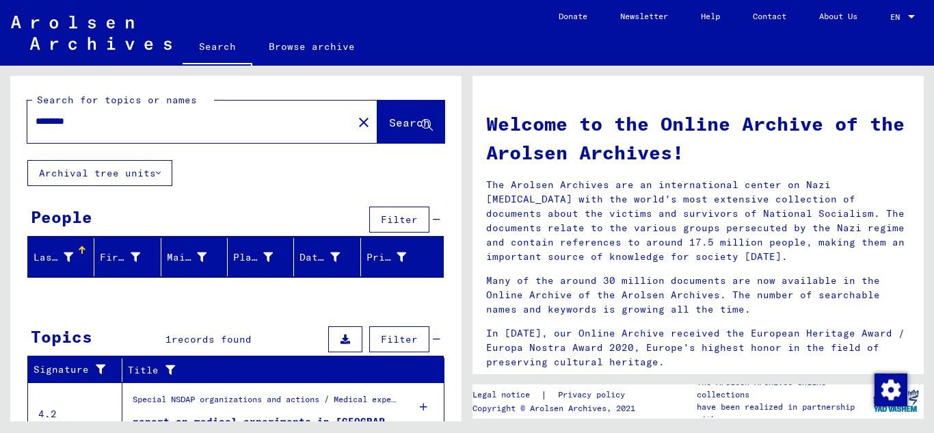
click at [156, 115] on input "********" at bounding box center [186, 121] width 301 height 14
type input "*********"
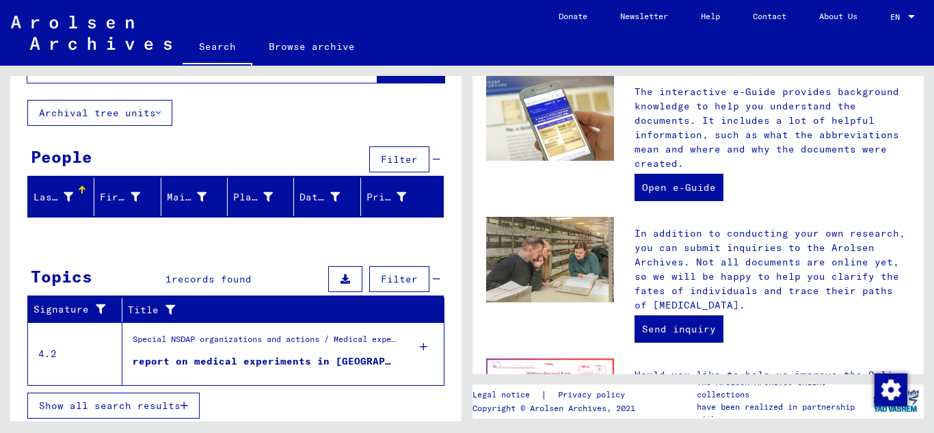
scroll to position [592, 0]
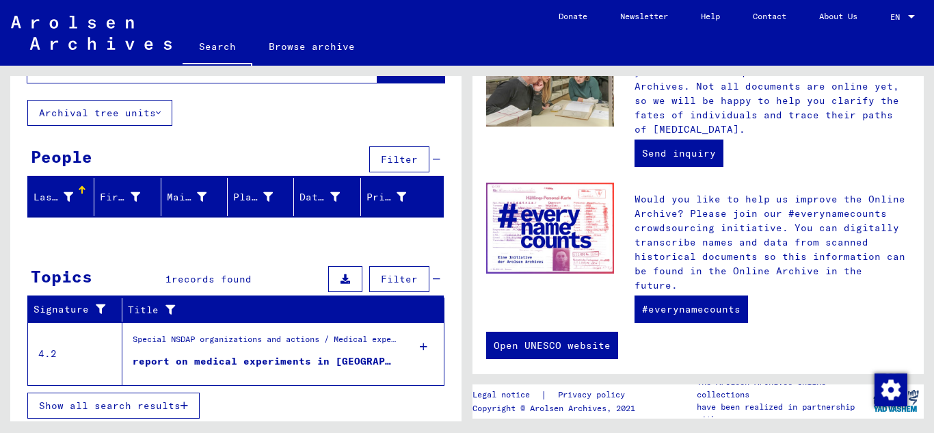
click at [223, 369] on figure "report on medical experiments in [GEOGRAPHIC_DATA]" at bounding box center [264, 364] width 263 height 21
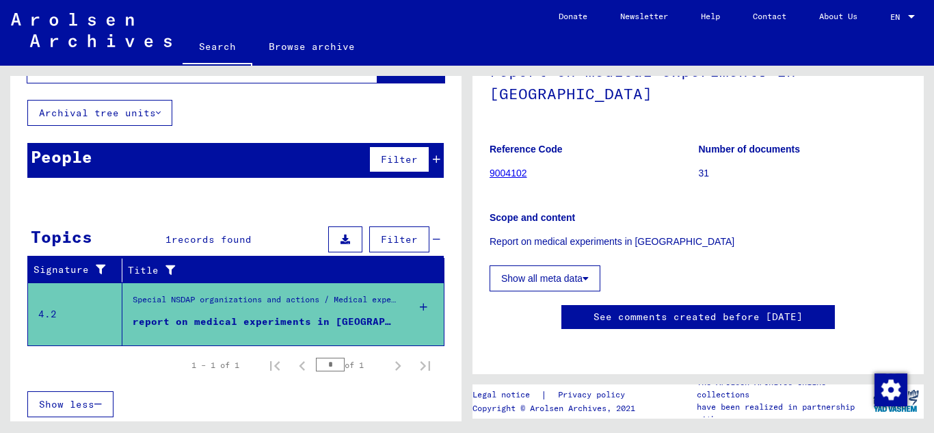
scroll to position [137, 0]
click at [517, 167] on link "9004102" at bounding box center [508, 172] width 38 height 11
click at [503, 167] on link "9004102" at bounding box center [508, 172] width 38 height 11
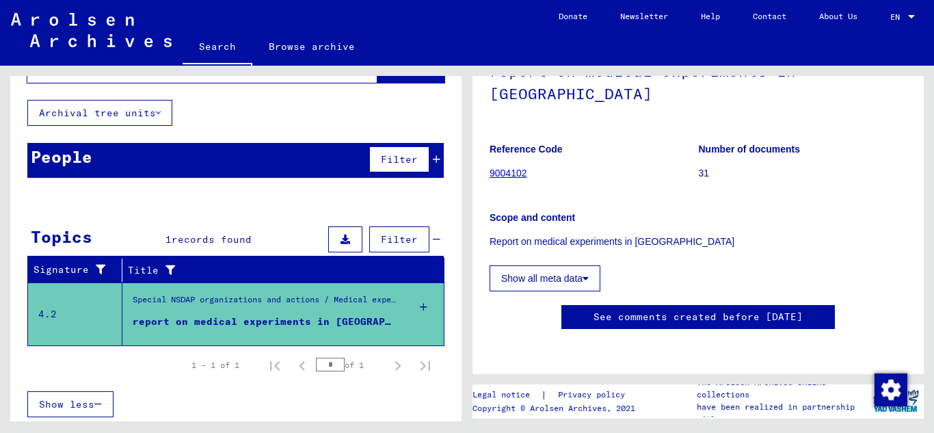
click at [541, 265] on button "Show all meta data" at bounding box center [544, 278] width 111 height 26
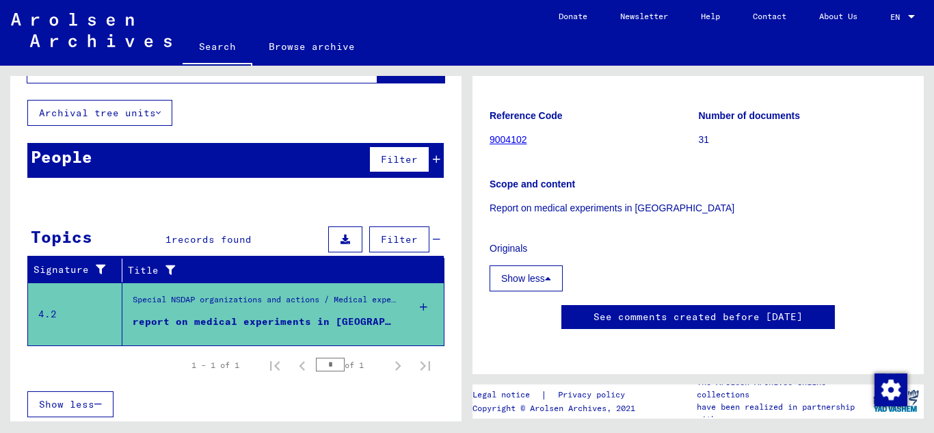
click at [566, 201] on p "Report on medical experiments in [GEOGRAPHIC_DATA]" at bounding box center [697, 208] width 417 height 14
click at [542, 178] on b "Scope and content" at bounding box center [531, 183] width 85 height 11
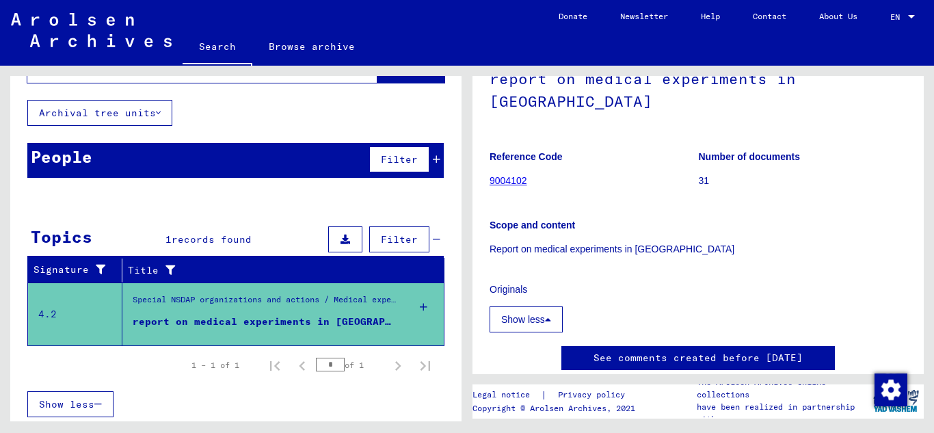
scroll to position [148, 0]
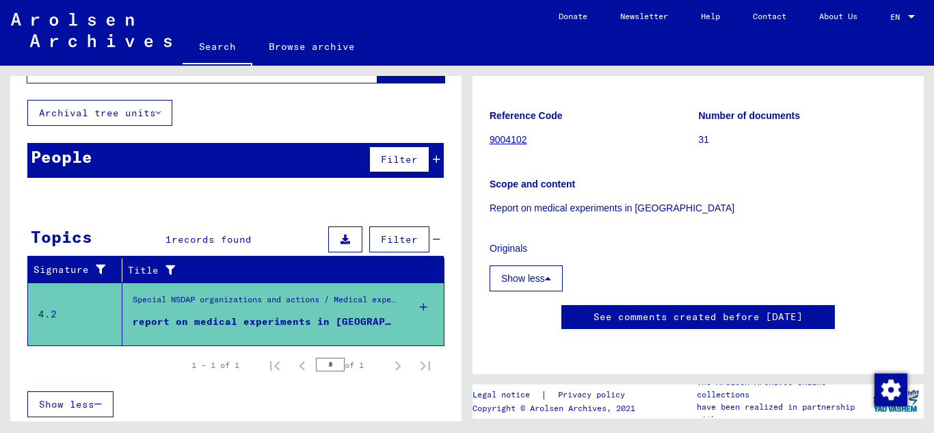
click at [418, 304] on div at bounding box center [423, 307] width 41 height 48
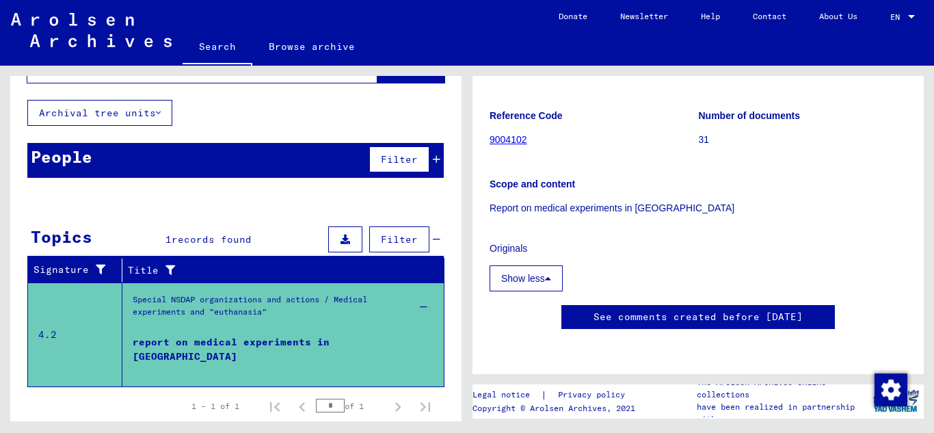
scroll to position [583, 0]
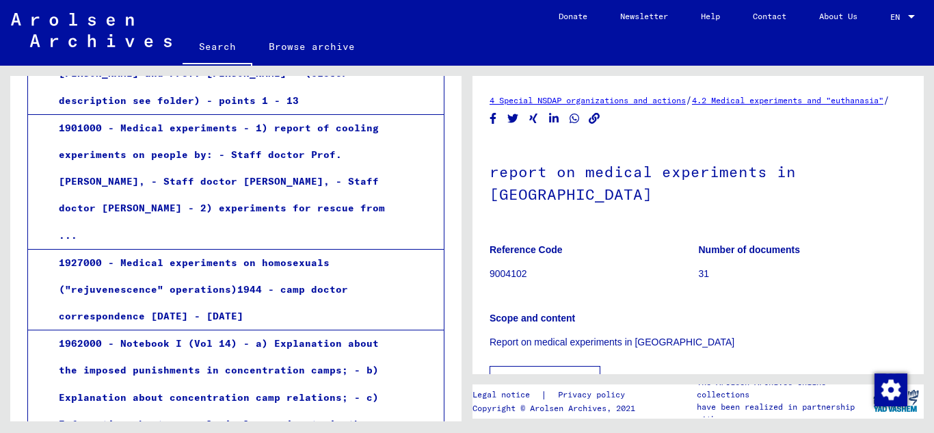
click at [250, 265] on div "1927000 - Medical experiments on homosexuals ("rejuvenescence" operations)1944 …" at bounding box center [222, 290] width 347 height 81
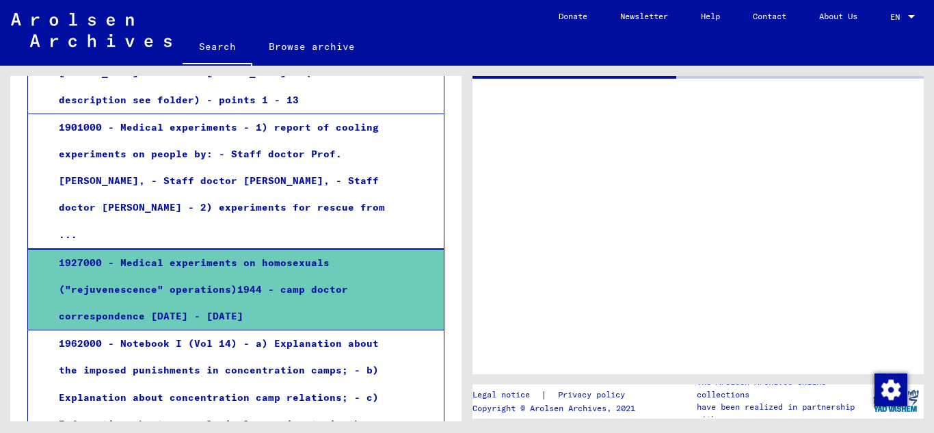
scroll to position [725, 0]
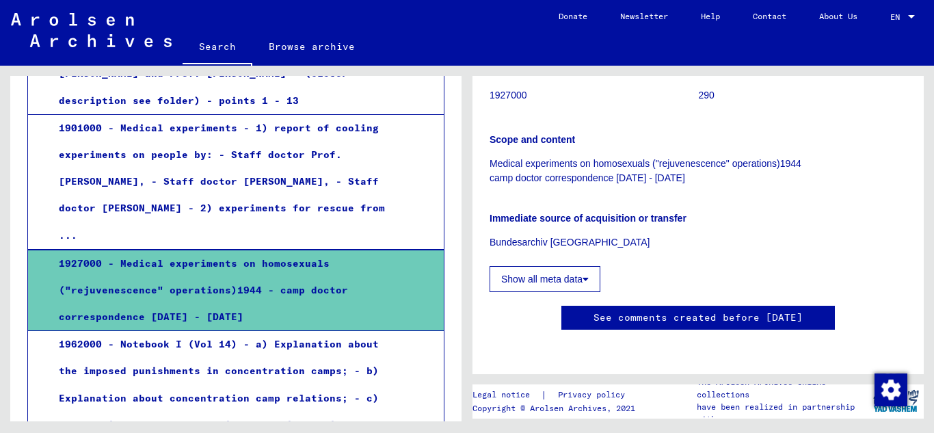
click at [550, 250] on p "Bundesarchiv [GEOGRAPHIC_DATA]" at bounding box center [697, 242] width 417 height 14
click at [577, 200] on div "Immediate source of acquisition or transfer Bundesarchiv [GEOGRAPHIC_DATA]" at bounding box center [697, 221] width 417 height 55
click at [558, 265] on button "Show all meta data" at bounding box center [544, 278] width 111 height 26
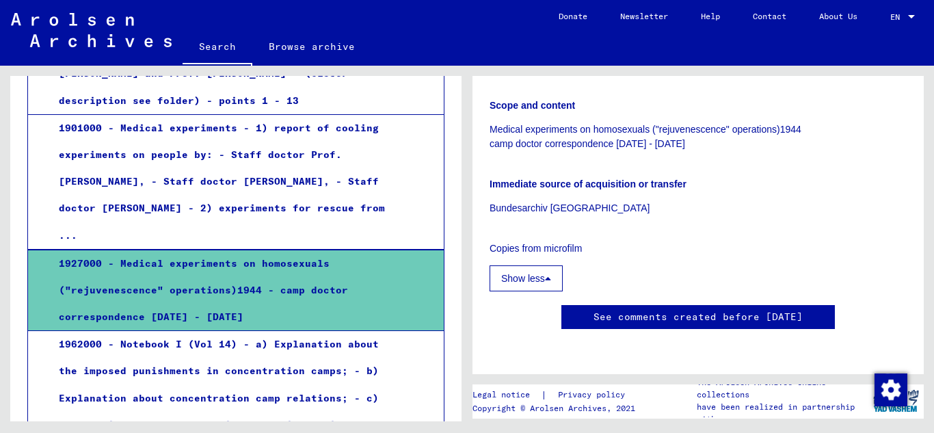
scroll to position [268, 0]
click at [548, 241] on p "Copies from microfilm" at bounding box center [697, 248] width 417 height 14
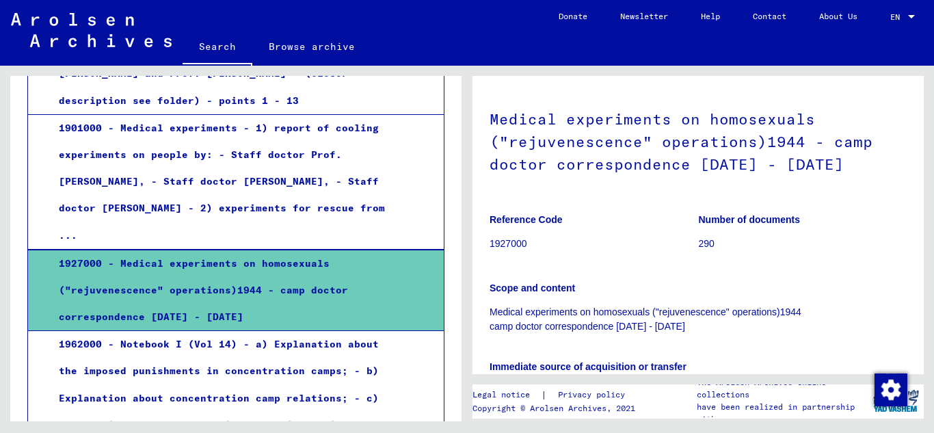
scroll to position [0, 0]
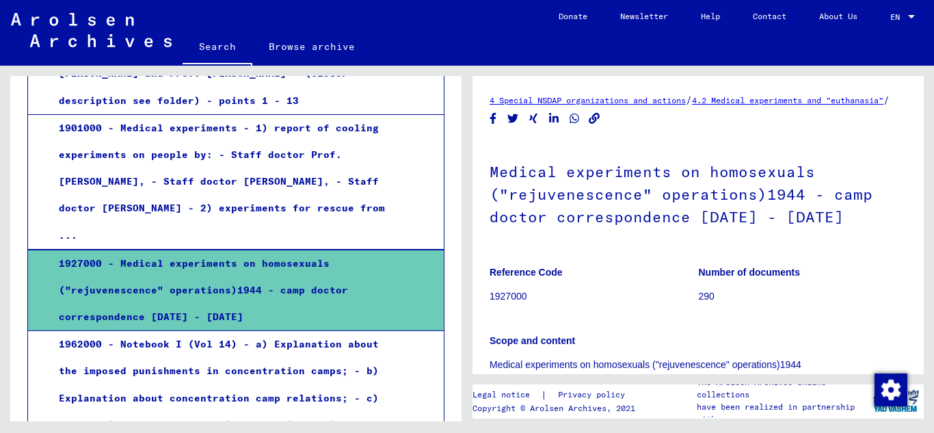
click at [574, 209] on h1 "Medical experiments on homosexuals ("rejuvenescence" operations)1944 - camp doc…" at bounding box center [697, 192] width 417 height 105
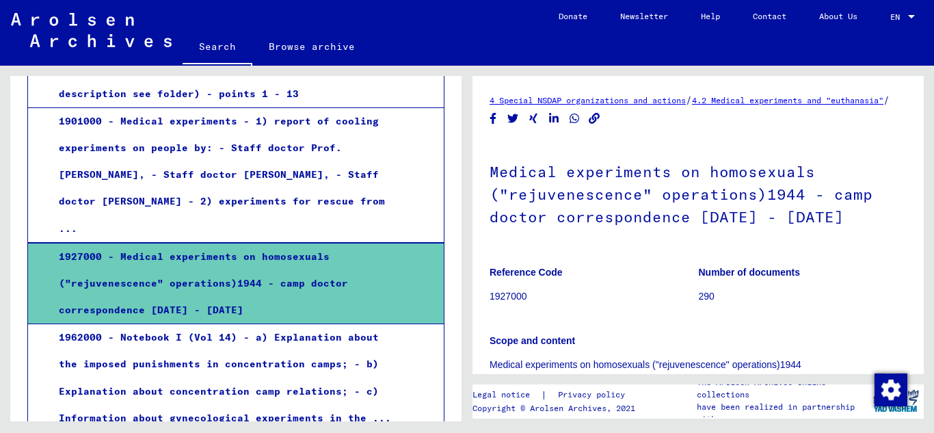
scroll to position [8, 0]
